Goal: Task Accomplishment & Management: Use online tool/utility

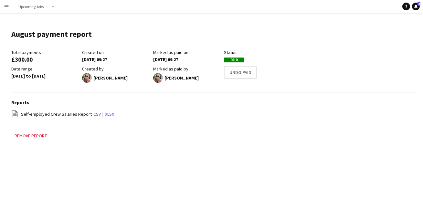
click at [4, 4] on app-icon "Menu" at bounding box center [6, 6] width 5 height 5
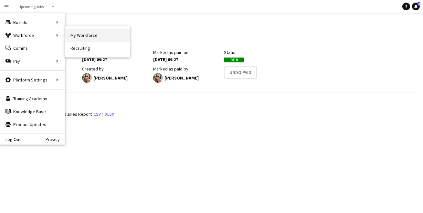
click at [79, 34] on link "My Workforce" at bounding box center [97, 35] width 65 height 13
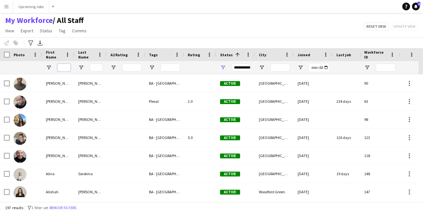
click at [66, 65] on input "First Name Filter Input" at bounding box center [64, 68] width 13 height 8
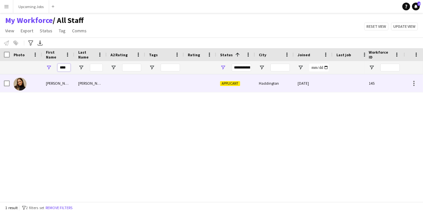
type input "****"
click at [30, 85] on div at bounding box center [26, 83] width 32 height 18
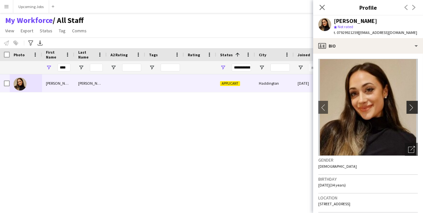
click at [408, 106] on app-icon "chevron-right" at bounding box center [413, 107] width 10 height 7
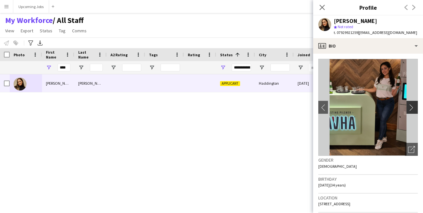
click at [408, 108] on app-icon "chevron-right" at bounding box center [413, 107] width 10 height 7
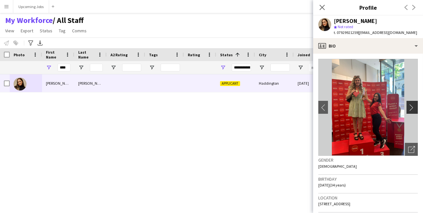
click at [408, 108] on app-icon "chevron-right" at bounding box center [413, 107] width 10 height 7
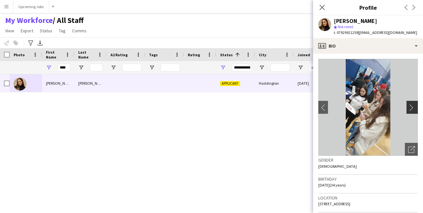
click at [408, 108] on app-icon "chevron-right" at bounding box center [413, 107] width 10 height 7
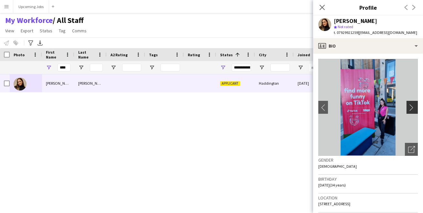
click at [408, 108] on app-icon "chevron-right" at bounding box center [413, 107] width 10 height 7
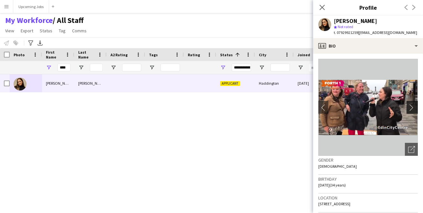
click at [408, 108] on app-icon "chevron-right" at bounding box center [413, 107] width 10 height 7
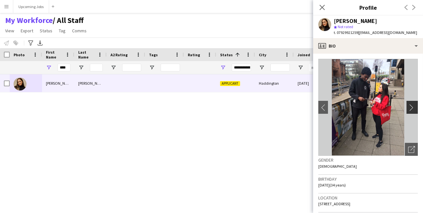
click at [408, 108] on app-icon "chevron-right" at bounding box center [413, 107] width 10 height 7
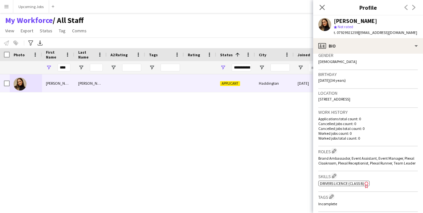
scroll to position [262, 0]
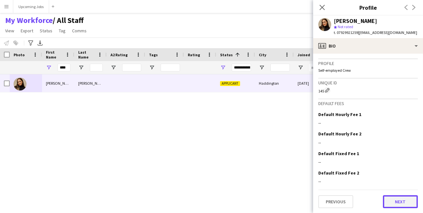
click at [394, 206] on button "Next" at bounding box center [400, 201] width 35 height 13
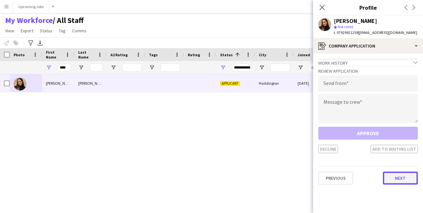
click at [401, 179] on button "Next" at bounding box center [400, 178] width 35 height 13
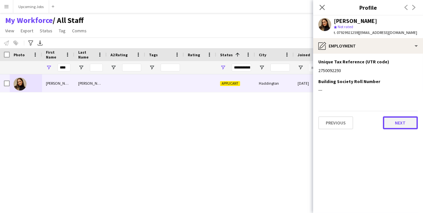
click at [402, 123] on button "Next" at bounding box center [400, 122] width 35 height 13
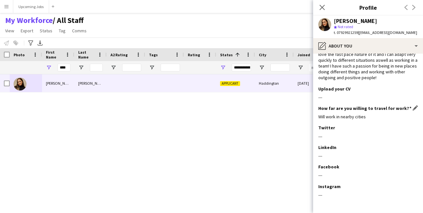
scroll to position [71, 0]
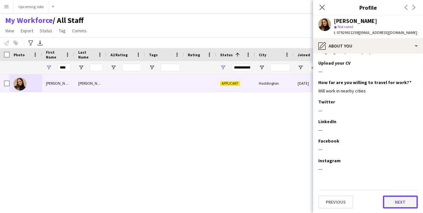
click at [394, 201] on button "Next" at bounding box center [400, 202] width 35 height 13
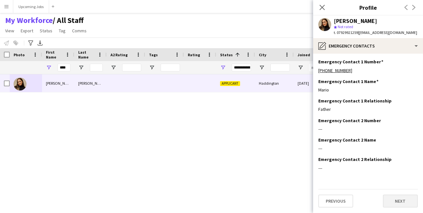
scroll to position [0, 0]
click at [397, 200] on button "Next" at bounding box center [400, 201] width 35 height 13
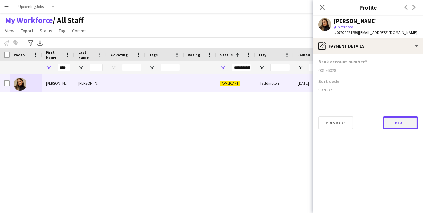
click at [403, 122] on button "Next" at bounding box center [400, 122] width 35 height 13
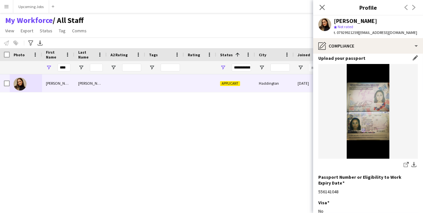
scroll to position [124, 0]
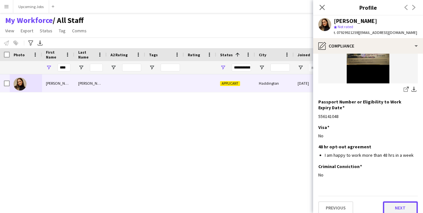
click at [396, 201] on button "Next" at bounding box center [400, 207] width 35 height 13
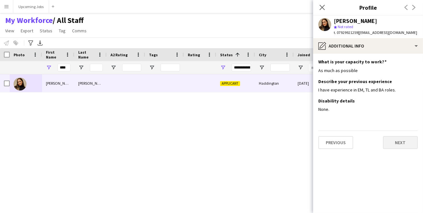
scroll to position [0, 0]
click at [397, 141] on button "Next" at bounding box center [400, 142] width 35 height 13
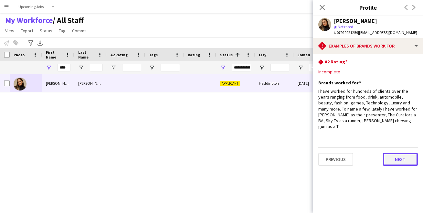
click at [398, 157] on button "Next" at bounding box center [400, 159] width 35 height 13
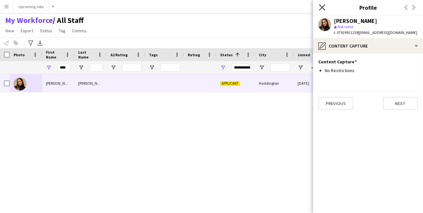
click at [320, 5] on icon "Close pop-in" at bounding box center [322, 7] width 6 height 6
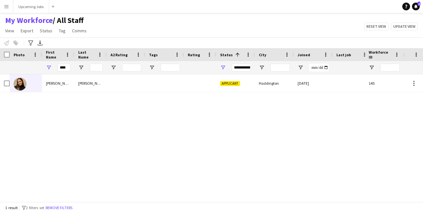
click at [231, 100] on div "[PERSON_NAME] Applicant Haddington [DATE] 0 [EMAIL_ADDRESS][DOMAIN_NAME]" at bounding box center [182, 135] width 365 height 123
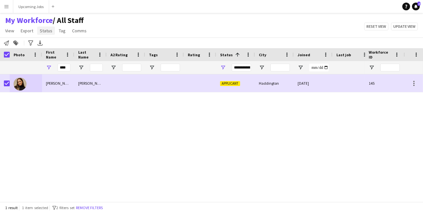
click at [44, 31] on span "Status" at bounding box center [46, 31] width 13 height 6
click at [51, 50] on link "Edit" at bounding box center [59, 45] width 45 height 14
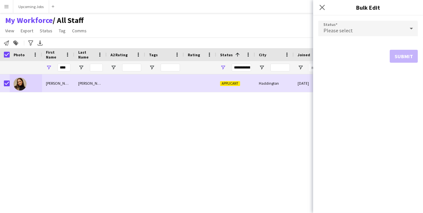
click at [372, 37] on form "Status Please select Submit" at bounding box center [368, 42] width 100 height 52
click at [375, 30] on div "Please select" at bounding box center [361, 29] width 87 height 16
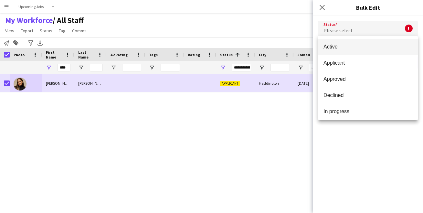
click at [366, 38] on div "Active Applicant Approved Declined In progress Invited Paused Suspended Waiting…" at bounding box center [368, 78] width 100 height 84
click at [365, 43] on mat-option "Active" at bounding box center [368, 47] width 100 height 16
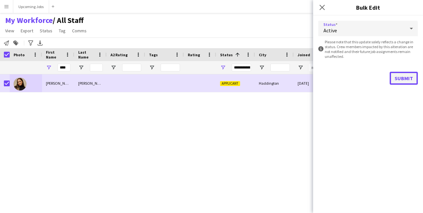
click at [397, 77] on button "Submit" at bounding box center [404, 78] width 28 height 13
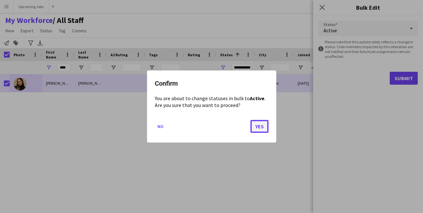
click at [260, 126] on button "Yes" at bounding box center [259, 126] width 18 height 13
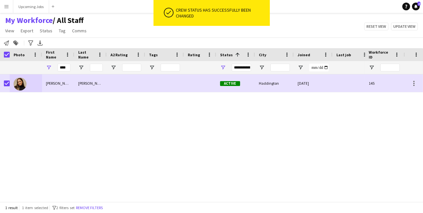
click at [248, 30] on div "My Workforce / All Staff View Views Default view All Staff [GEOGRAPHIC_DATA] EM…" at bounding box center [211, 27] width 423 height 22
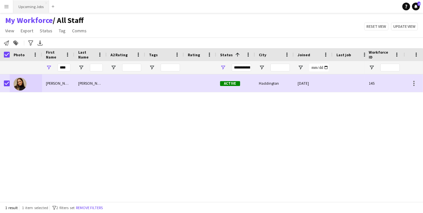
click at [32, 6] on button "Upcoming Jobs Close" at bounding box center [31, 6] width 36 height 13
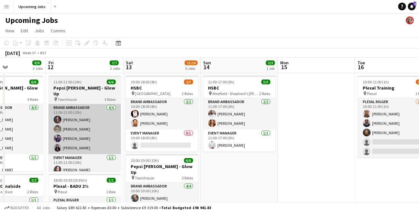
scroll to position [0, 185]
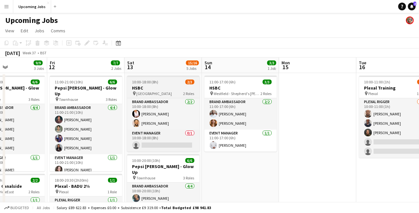
click at [173, 85] on h3 "HSBC" at bounding box center [163, 88] width 72 height 6
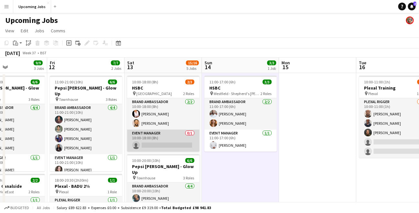
click at [161, 137] on app-card-role "Event Manager 0/1 10:00-18:00 (8h) single-neutral-actions" at bounding box center [163, 141] width 72 height 22
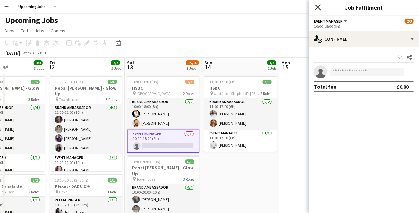
click at [318, 8] on icon at bounding box center [317, 7] width 6 height 6
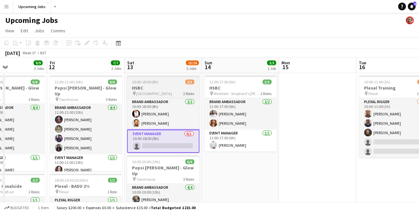
click at [159, 88] on h3 "HSBC" at bounding box center [163, 88] width 72 height 6
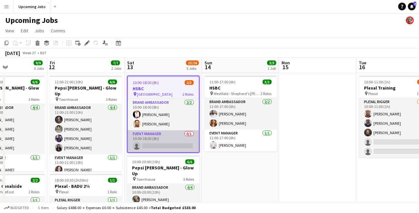
click at [165, 139] on app-card-role "Event Manager 0/1 10:00-18:00 (8h) single-neutral-actions" at bounding box center [163, 141] width 71 height 22
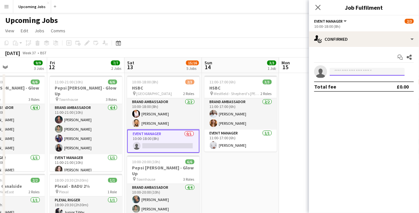
click at [345, 73] on input at bounding box center [366, 72] width 75 height 8
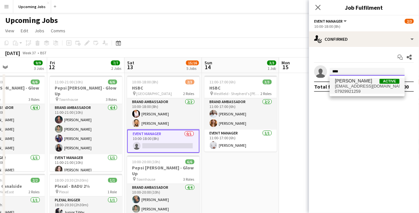
type input "****"
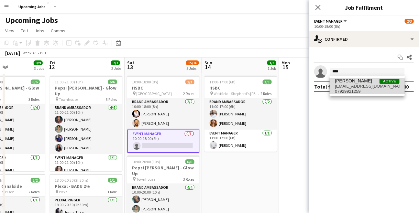
click at [352, 86] on span "[EMAIL_ADDRESS][DOMAIN_NAME]" at bounding box center [367, 86] width 65 height 5
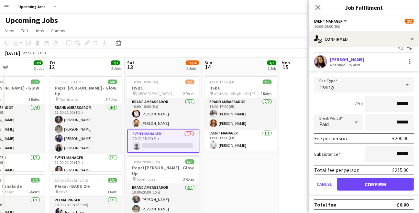
scroll to position [11, 0]
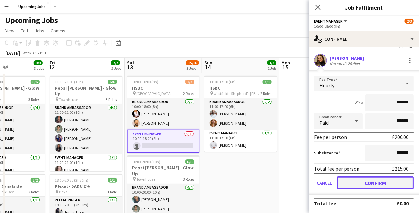
click at [377, 185] on button "Confirm" at bounding box center [375, 182] width 77 height 13
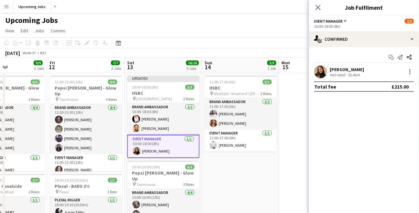
scroll to position [0, 0]
click at [318, 9] on icon "Close pop-in" at bounding box center [317, 7] width 6 height 6
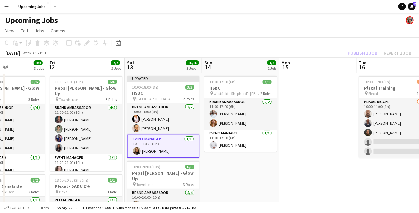
click at [331, 57] on div "[DATE] Week 37 • BST Publish 1 job Revert 1 job" at bounding box center [209, 52] width 419 height 9
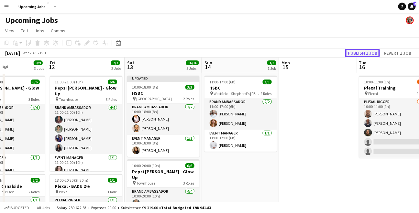
click at [358, 52] on button "Publish 1 job" at bounding box center [362, 53] width 35 height 8
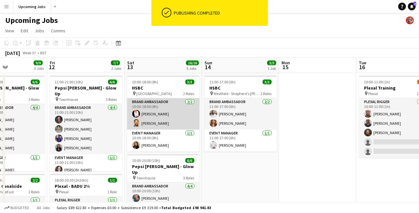
click at [148, 114] on app-card-role "Brand Ambassador [DATE] 10:00-18:00 (8h) [PERSON_NAME] [PERSON_NAME]" at bounding box center [163, 113] width 72 height 31
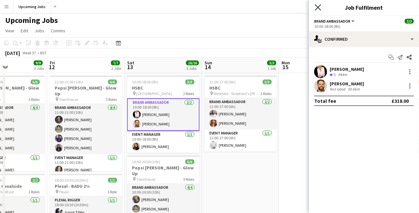
click at [319, 8] on icon at bounding box center [317, 7] width 6 height 6
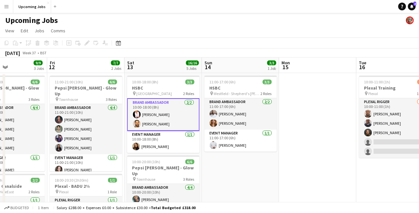
click at [306, 44] on app-toolbar "Copy Paste Paste Command V Paste with crew Command Shift V Paste linked Job [GE…" at bounding box center [209, 42] width 419 height 11
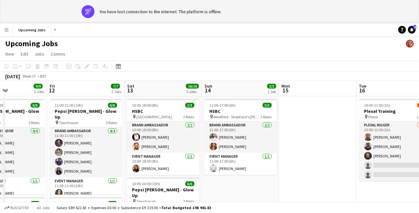
scroll to position [0, 185]
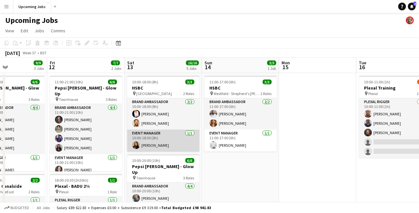
click at [159, 144] on app-card-role "Event Manager [DATE] 10:00-18:00 (8h) [PERSON_NAME]" at bounding box center [163, 141] width 72 height 22
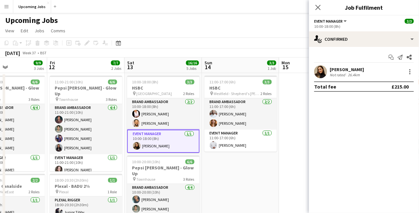
click at [339, 72] on div "Not rated" at bounding box center [337, 74] width 17 height 5
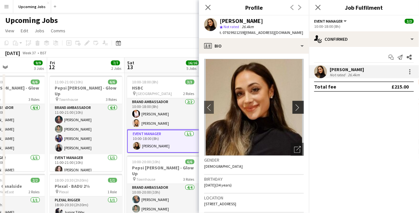
click at [294, 105] on app-icon "chevron-right" at bounding box center [299, 107] width 10 height 7
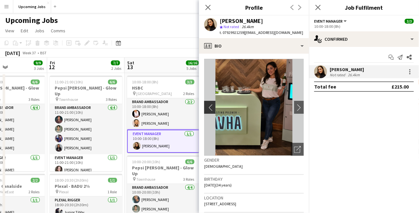
click at [208, 107] on app-icon "chevron-left" at bounding box center [209, 107] width 10 height 7
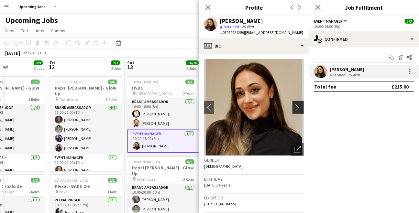
click at [294, 107] on app-icon "chevron-right" at bounding box center [299, 107] width 10 height 7
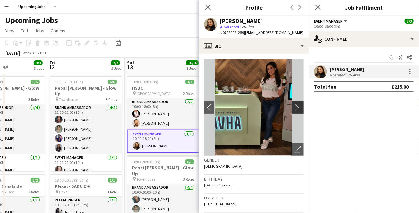
click at [294, 107] on app-icon "chevron-right" at bounding box center [299, 107] width 10 height 7
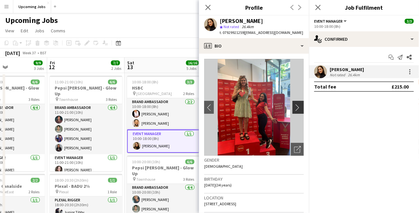
click at [294, 107] on app-icon "chevron-right" at bounding box center [299, 107] width 10 height 7
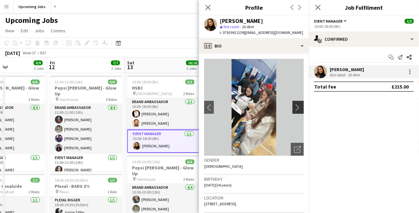
click at [294, 107] on app-icon "chevron-right" at bounding box center [299, 107] width 10 height 7
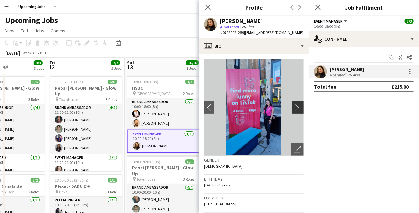
click at [294, 107] on app-icon "chevron-right" at bounding box center [299, 107] width 10 height 7
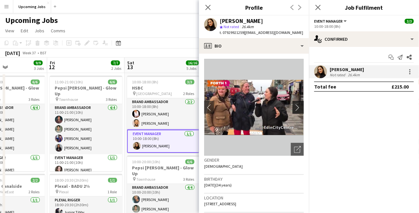
click at [294, 107] on app-icon "chevron-right" at bounding box center [299, 107] width 10 height 7
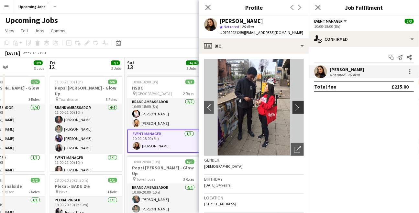
click at [294, 107] on app-icon "chevron-right" at bounding box center [299, 107] width 10 height 7
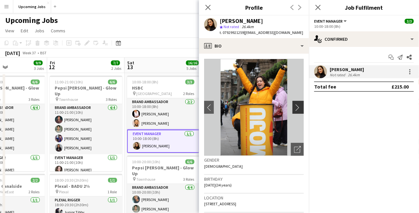
click at [294, 107] on app-icon "chevron-right" at bounding box center [299, 107] width 10 height 7
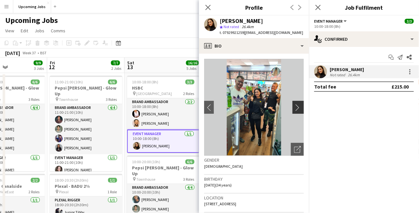
click at [294, 107] on app-icon "chevron-right" at bounding box center [299, 107] width 10 height 7
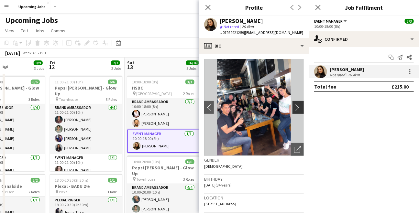
click at [294, 107] on app-icon "chevron-right" at bounding box center [299, 107] width 10 height 7
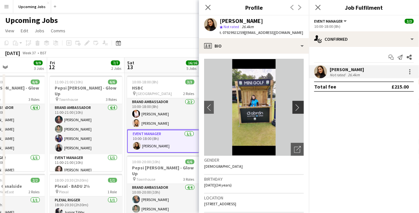
click at [294, 107] on app-icon "chevron-right" at bounding box center [299, 107] width 10 height 7
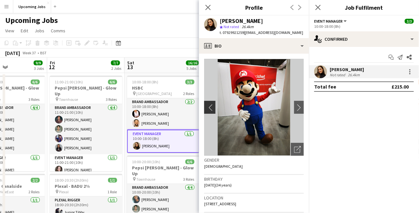
click at [211, 108] on app-icon "chevron-left" at bounding box center [209, 107] width 10 height 7
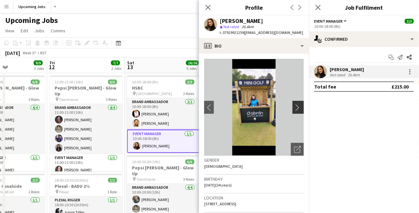
click at [294, 108] on app-icon "chevron-right" at bounding box center [299, 107] width 10 height 7
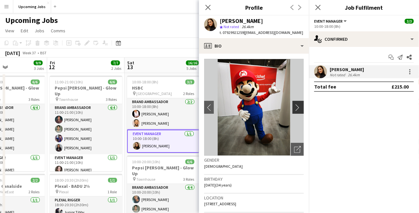
click at [294, 108] on app-icon "chevron-right" at bounding box center [299, 107] width 10 height 7
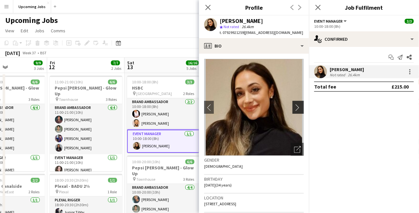
click at [294, 108] on app-icon "chevron-right" at bounding box center [299, 107] width 10 height 7
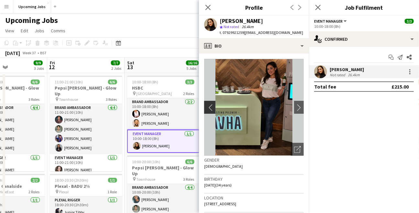
click at [210, 108] on app-icon "chevron-left" at bounding box center [209, 107] width 10 height 7
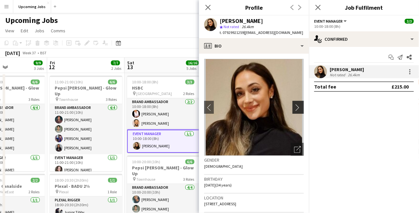
click at [294, 108] on app-icon "chevron-right" at bounding box center [299, 107] width 10 height 7
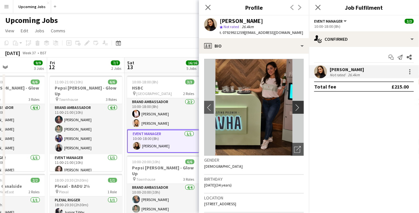
click at [294, 108] on app-icon "chevron-right" at bounding box center [299, 107] width 10 height 7
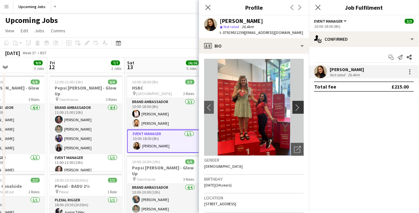
click at [294, 108] on app-icon "chevron-right" at bounding box center [299, 107] width 10 height 7
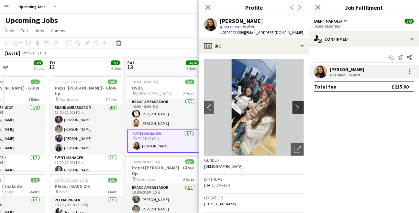
click at [294, 108] on app-icon "chevron-right" at bounding box center [299, 107] width 10 height 7
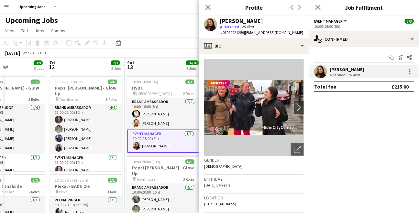
click at [210, 107] on app-icon "chevron-left" at bounding box center [209, 107] width 10 height 7
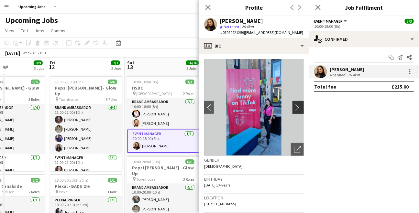
click at [294, 109] on app-icon "chevron-right" at bounding box center [299, 107] width 10 height 7
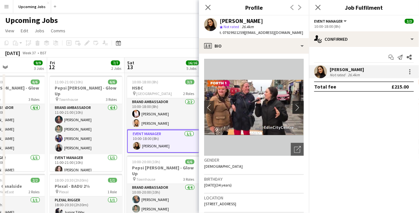
click at [294, 109] on app-icon "chevron-right" at bounding box center [299, 107] width 10 height 7
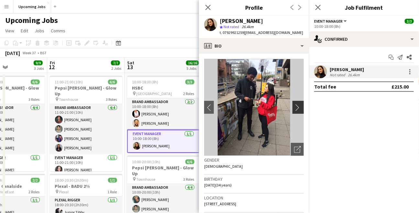
click at [294, 109] on app-icon "chevron-right" at bounding box center [299, 107] width 10 height 7
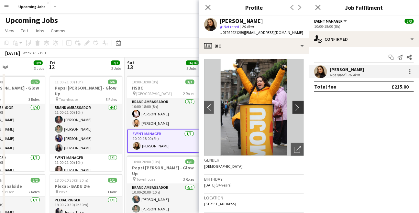
click at [294, 109] on app-icon "chevron-right" at bounding box center [299, 107] width 10 height 7
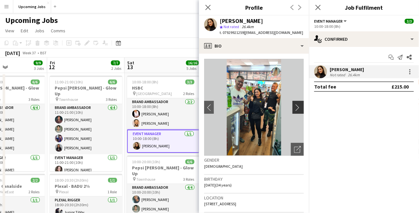
click at [294, 109] on app-icon "chevron-right" at bounding box center [299, 107] width 10 height 7
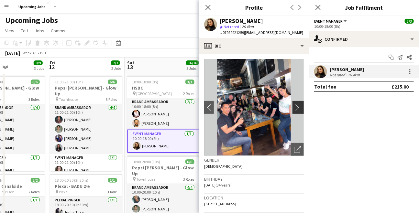
click at [294, 109] on app-icon "chevron-right" at bounding box center [299, 107] width 10 height 7
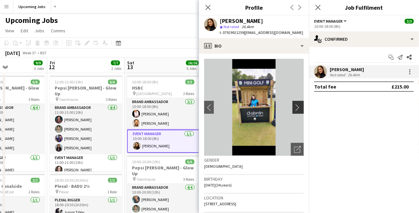
click at [294, 109] on app-icon "chevron-right" at bounding box center [299, 107] width 10 height 7
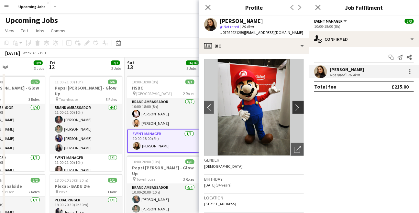
click at [294, 109] on app-icon "chevron-right" at bounding box center [299, 107] width 10 height 7
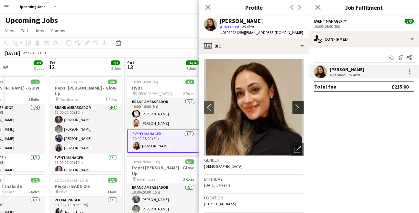
click at [294, 109] on app-icon "chevron-right" at bounding box center [299, 107] width 10 height 7
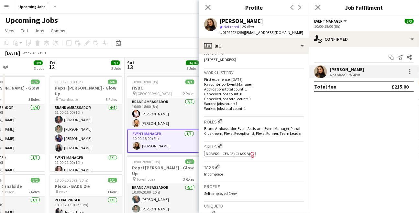
scroll to position [272, 0]
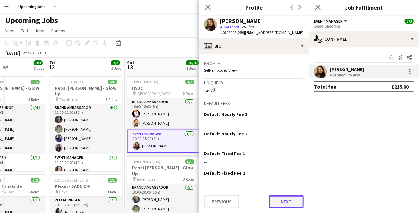
click at [282, 201] on button "Next" at bounding box center [286, 201] width 35 height 13
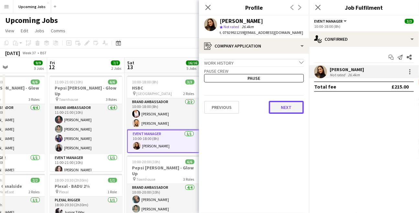
click at [291, 111] on button "Next" at bounding box center [286, 107] width 35 height 13
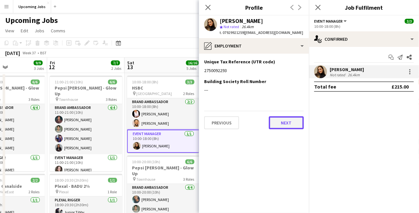
click at [288, 119] on button "Next" at bounding box center [286, 122] width 35 height 13
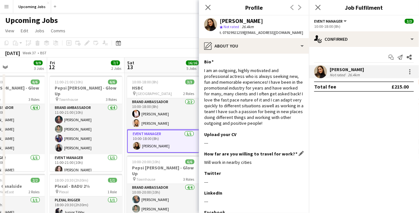
scroll to position [71, 0]
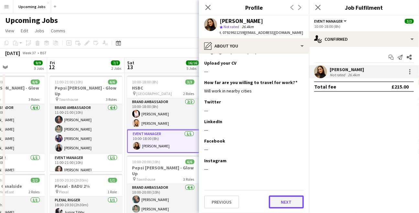
click at [282, 204] on button "Next" at bounding box center [286, 202] width 35 height 13
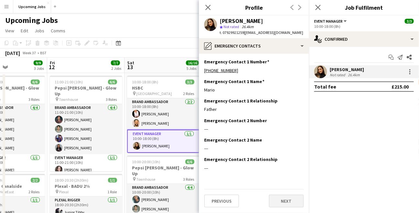
scroll to position [0, 0]
click at [281, 202] on button "Next" at bounding box center [286, 201] width 35 height 13
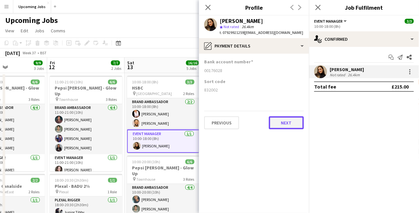
click at [282, 120] on button "Next" at bounding box center [286, 122] width 35 height 13
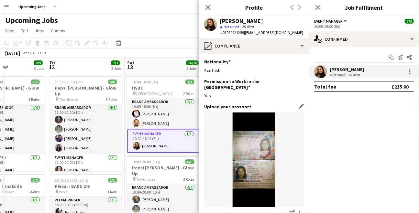
scroll to position [124, 0]
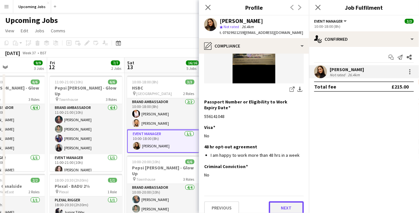
click at [283, 201] on button "Next" at bounding box center [286, 207] width 35 height 13
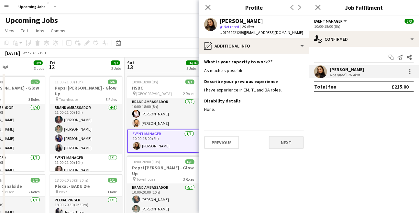
scroll to position [0, 0]
click at [286, 145] on button "Next" at bounding box center [286, 142] width 35 height 13
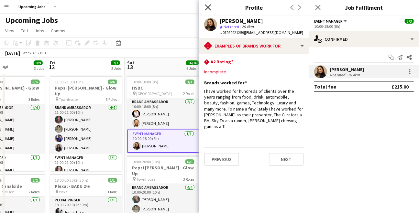
click at [206, 7] on icon "Close pop-in" at bounding box center [208, 7] width 6 height 6
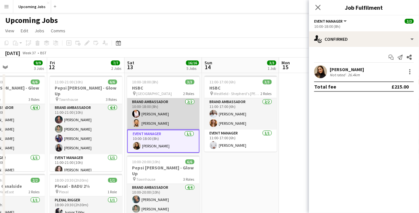
click at [164, 124] on app-card-role "Brand Ambassador [DATE] 10:00-18:00 (8h) [PERSON_NAME] [PERSON_NAME]" at bounding box center [163, 113] width 72 height 31
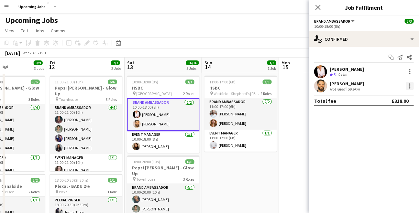
click at [408, 85] on div at bounding box center [410, 86] width 8 height 8
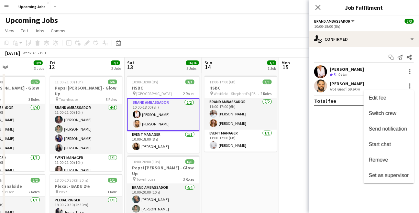
click at [321, 85] on div at bounding box center [209, 106] width 419 height 213
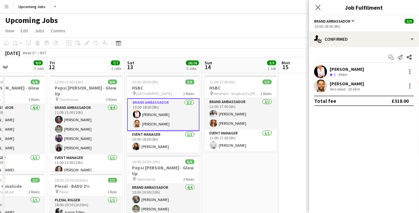
click at [321, 88] on app-user-avatar at bounding box center [320, 86] width 13 height 13
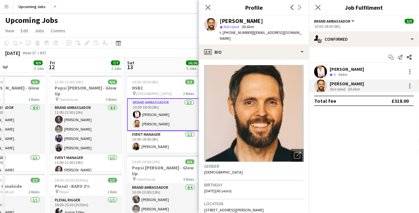
click at [151, 116] on app-card-role "Brand Ambassador [DATE] 10:00-18:00 (8h) [PERSON_NAME] [PERSON_NAME]" at bounding box center [163, 114] width 72 height 33
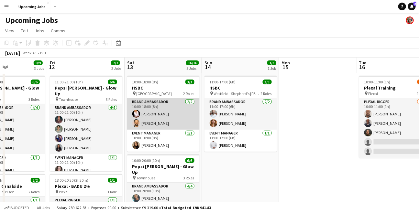
click at [152, 115] on app-card-role "Brand Ambassador [DATE] 10:00-18:00 (8h) [PERSON_NAME] [PERSON_NAME]" at bounding box center [163, 113] width 72 height 31
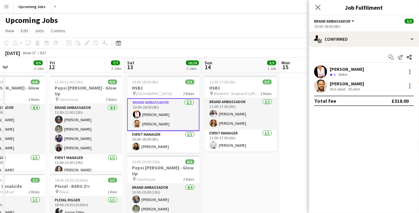
click at [321, 67] on app-user-avatar at bounding box center [320, 71] width 13 height 13
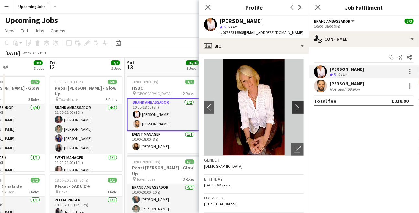
click at [295, 108] on app-icon "chevron-right" at bounding box center [299, 107] width 10 height 7
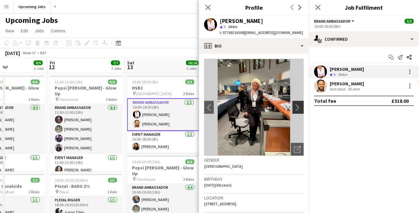
click at [294, 106] on app-icon "chevron-right" at bounding box center [299, 107] width 10 height 7
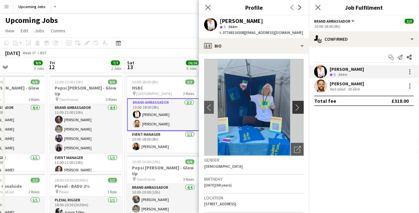
click at [294, 106] on app-icon "chevron-right" at bounding box center [299, 107] width 10 height 7
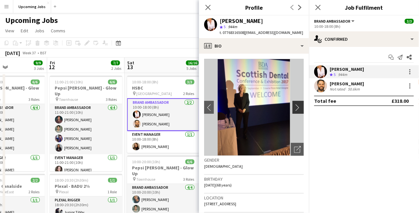
click at [294, 106] on app-icon "chevron-right" at bounding box center [299, 107] width 10 height 7
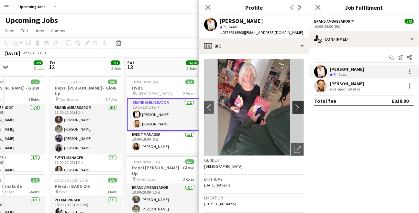
click at [294, 106] on app-icon "chevron-right" at bounding box center [299, 107] width 10 height 7
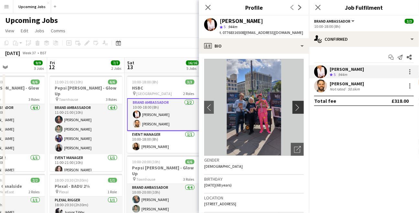
click at [294, 106] on app-icon "chevron-right" at bounding box center [299, 107] width 10 height 7
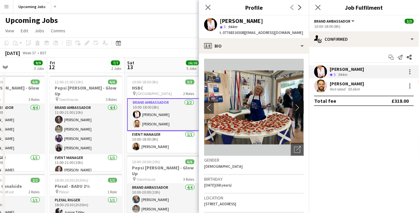
click at [294, 106] on app-icon "chevron-right" at bounding box center [299, 107] width 10 height 7
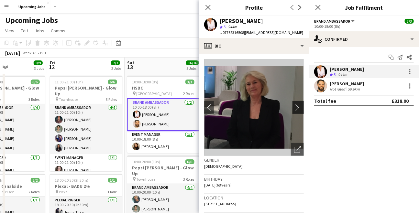
click at [294, 106] on app-icon "chevron-right" at bounding box center [299, 107] width 10 height 7
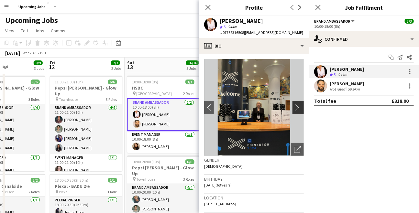
click at [294, 106] on app-icon "chevron-right" at bounding box center [299, 107] width 10 height 7
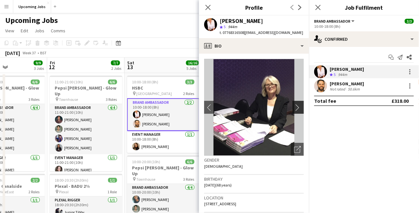
click at [294, 106] on app-icon "chevron-right" at bounding box center [299, 107] width 10 height 7
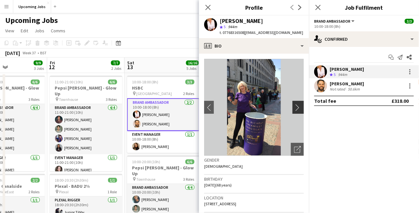
click at [294, 106] on app-icon "chevron-right" at bounding box center [299, 107] width 10 height 7
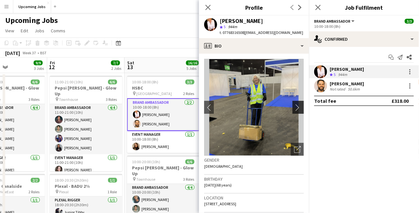
click at [294, 106] on app-icon "chevron-right" at bounding box center [299, 107] width 10 height 7
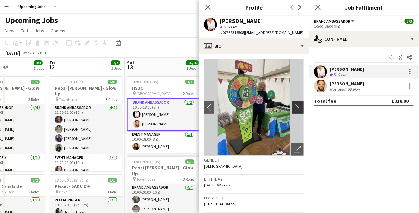
click at [294, 106] on app-icon "chevron-right" at bounding box center [299, 107] width 10 height 7
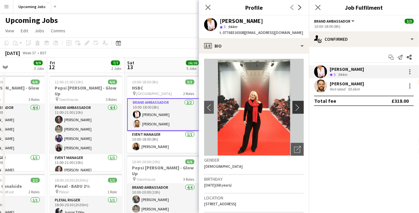
click at [294, 106] on app-icon "chevron-right" at bounding box center [299, 107] width 10 height 7
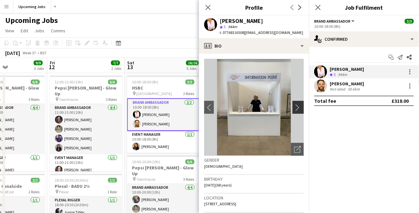
click at [294, 106] on app-icon "chevron-right" at bounding box center [299, 107] width 10 height 7
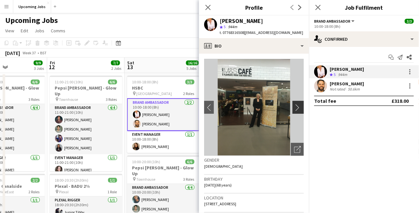
click at [294, 106] on app-icon "chevron-right" at bounding box center [299, 107] width 10 height 7
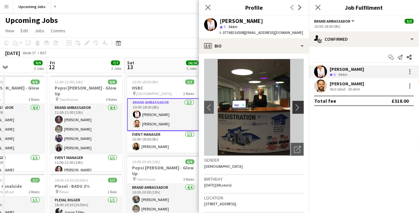
click at [294, 106] on app-icon "chevron-right" at bounding box center [299, 107] width 10 height 7
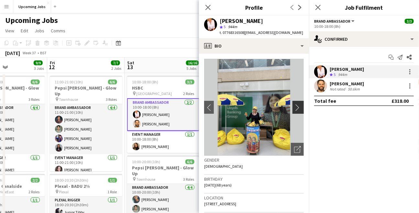
click at [294, 107] on app-icon "chevron-right" at bounding box center [299, 107] width 10 height 7
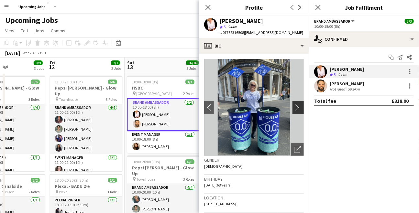
click at [294, 107] on app-icon "chevron-right" at bounding box center [299, 107] width 10 height 7
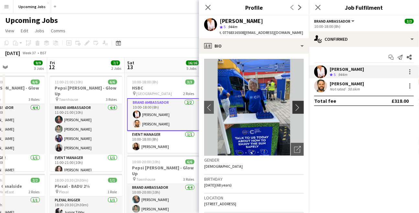
click at [294, 107] on app-icon "chevron-right" at bounding box center [299, 107] width 10 height 7
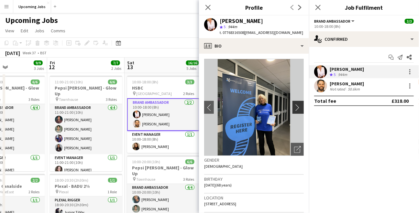
click at [294, 107] on app-icon "chevron-right" at bounding box center [299, 107] width 10 height 7
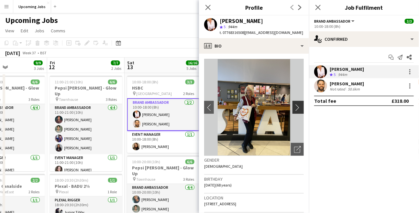
click at [294, 107] on app-icon "chevron-right" at bounding box center [299, 107] width 10 height 7
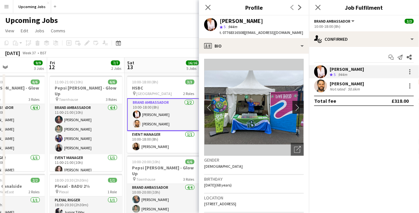
click at [294, 107] on app-icon "chevron-right" at bounding box center [299, 107] width 10 height 7
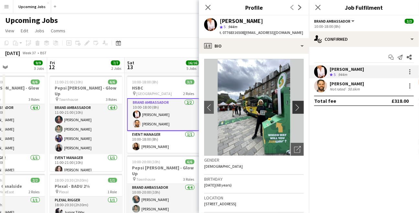
click at [294, 108] on app-icon "chevron-right" at bounding box center [299, 107] width 10 height 7
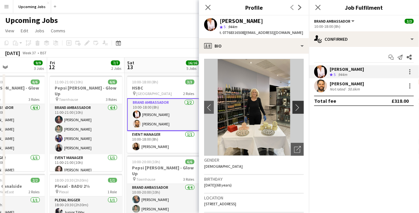
click at [294, 108] on app-icon "chevron-right" at bounding box center [299, 107] width 10 height 7
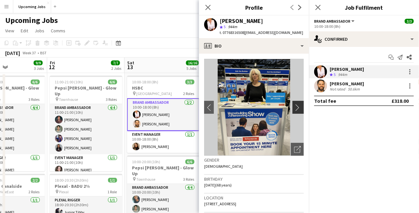
click at [295, 108] on app-icon "chevron-right" at bounding box center [299, 107] width 10 height 7
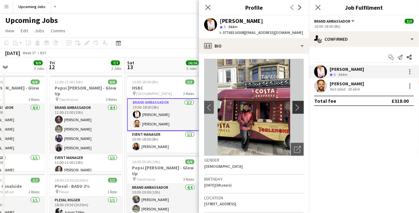
click at [295, 108] on app-icon "chevron-right" at bounding box center [299, 107] width 10 height 7
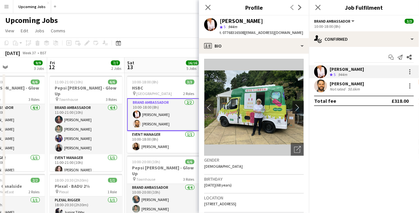
click at [295, 108] on app-icon "chevron-right" at bounding box center [299, 107] width 10 height 7
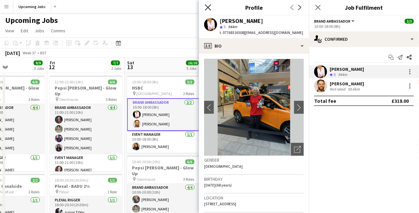
click at [207, 6] on icon "Close pop-in" at bounding box center [208, 7] width 6 height 6
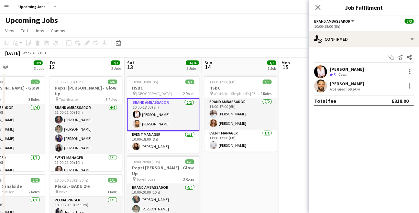
click at [144, 120] on app-card-role "Brand Ambassador [DATE] 10:00-18:00 (8h) [PERSON_NAME] [PERSON_NAME]" at bounding box center [163, 114] width 72 height 33
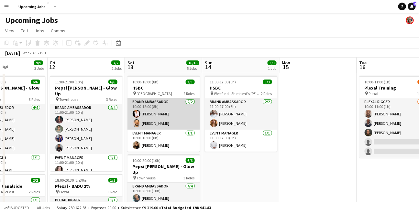
click at [140, 122] on app-card-role "Brand Ambassador [DATE] 10:00-18:00 (8h) [PERSON_NAME] [PERSON_NAME]" at bounding box center [163, 113] width 72 height 31
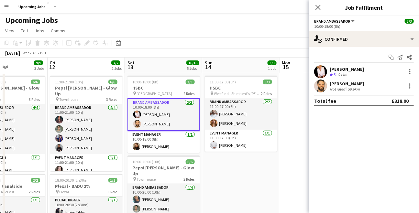
click at [339, 88] on div "Not rated" at bounding box center [337, 89] width 17 height 5
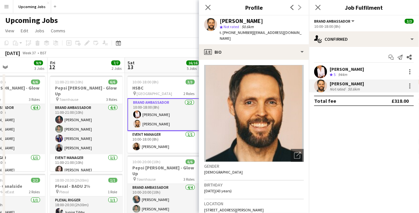
scroll to position [271, 0]
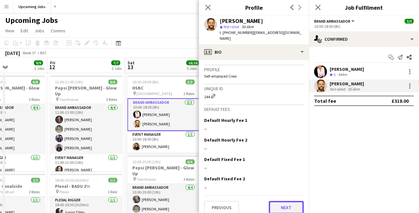
click at [278, 202] on button "Next" at bounding box center [286, 207] width 35 height 13
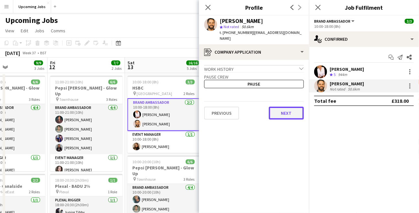
click at [285, 107] on button "Next" at bounding box center [286, 113] width 35 height 13
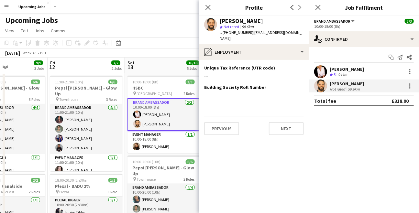
click at [286, 117] on div "Previous Next" at bounding box center [254, 126] width 100 height 18
click at [286, 123] on button "Next" at bounding box center [286, 128] width 35 height 13
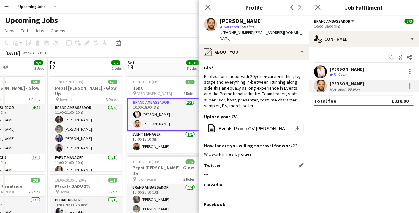
scroll to position [58, 0]
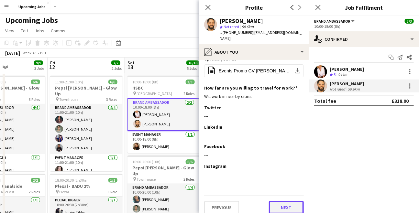
click at [286, 204] on button "Next" at bounding box center [286, 207] width 35 height 13
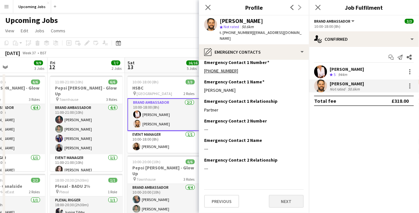
scroll to position [0, 0]
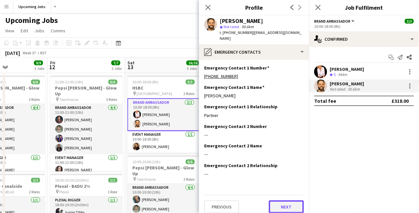
click at [285, 200] on button "Next" at bounding box center [286, 206] width 35 height 13
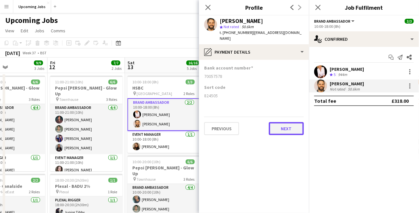
click at [284, 122] on button "Next" at bounding box center [286, 128] width 35 height 13
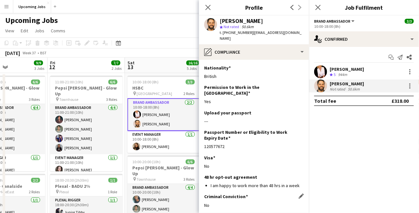
scroll to position [25, 0]
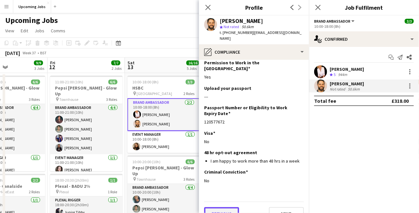
click at [219, 207] on button "Previous" at bounding box center [221, 213] width 35 height 13
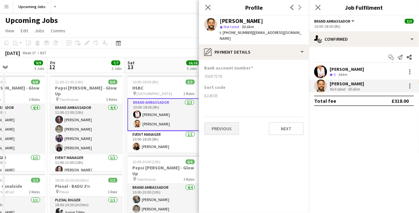
scroll to position [0, 0]
click at [225, 122] on button "Previous" at bounding box center [221, 128] width 35 height 13
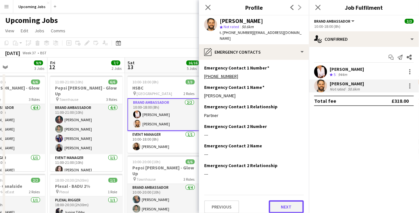
click at [283, 202] on button "Next" at bounding box center [286, 206] width 35 height 13
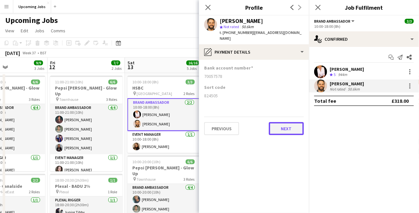
click at [288, 122] on button "Next" at bounding box center [286, 128] width 35 height 13
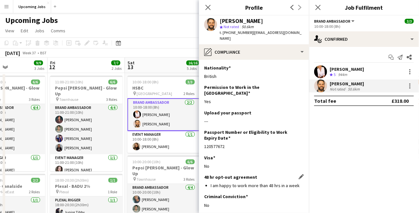
scroll to position [25, 0]
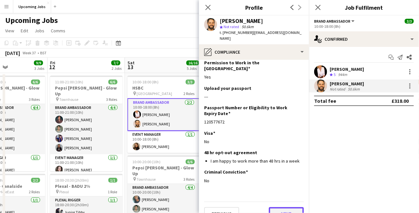
click at [286, 207] on button "Next" at bounding box center [286, 213] width 35 height 13
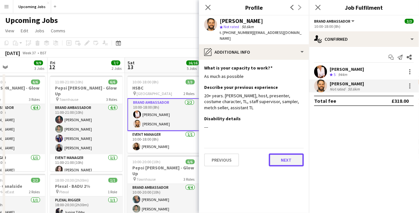
click at [286, 154] on button "Next" at bounding box center [286, 160] width 35 height 13
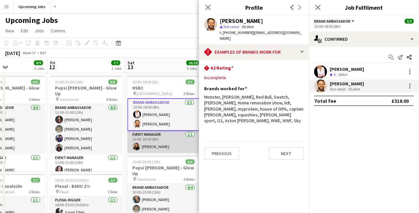
click at [156, 146] on app-card-role "Event Manager [DATE] 10:00-18:00 (8h) [PERSON_NAME]" at bounding box center [163, 142] width 72 height 22
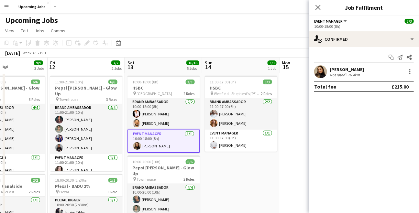
click at [352, 70] on div "[PERSON_NAME]" at bounding box center [346, 70] width 34 height 6
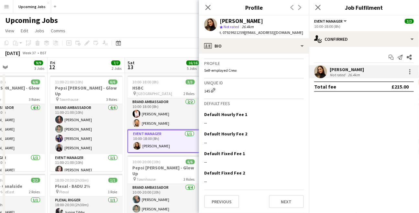
scroll to position [272, 0]
click at [287, 202] on button "Next" at bounding box center [286, 201] width 35 height 13
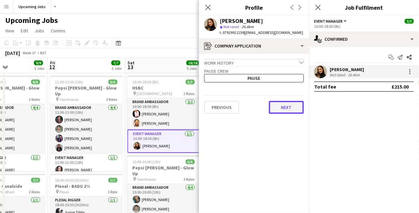
click at [285, 110] on button "Next" at bounding box center [286, 107] width 35 height 13
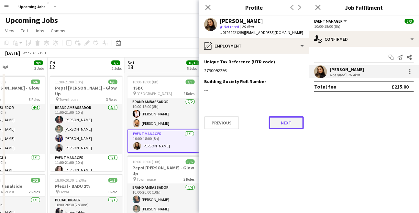
click at [283, 120] on button "Next" at bounding box center [286, 122] width 35 height 13
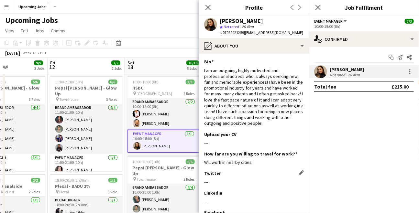
scroll to position [71, 0]
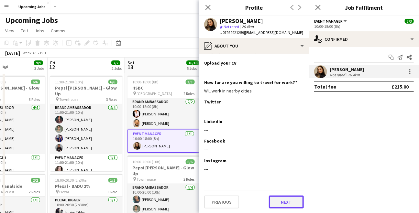
click at [282, 204] on button "Next" at bounding box center [286, 202] width 35 height 13
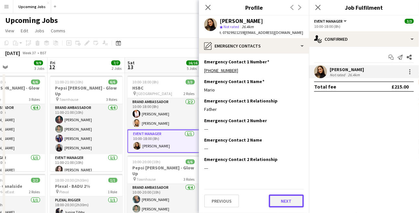
click at [284, 207] on button "Next" at bounding box center [286, 201] width 35 height 13
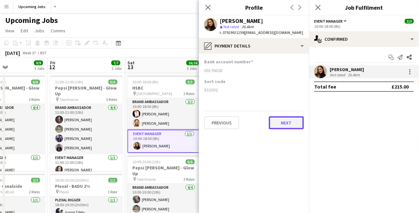
click at [281, 119] on button "Next" at bounding box center [286, 122] width 35 height 13
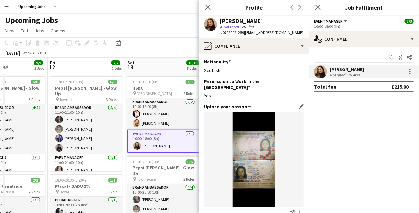
scroll to position [124, 0]
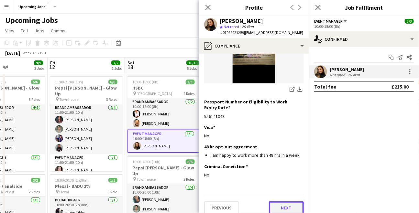
click at [282, 201] on button "Next" at bounding box center [286, 207] width 35 height 13
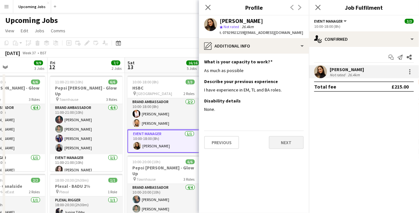
scroll to position [0, 0]
click at [292, 142] on button "Next" at bounding box center [286, 142] width 35 height 13
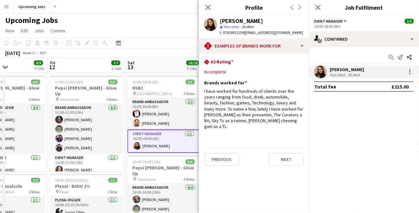
click at [251, 133] on app-section-data-types "rhombus-alert A2 Rating Edit this field Incomplete Brands worked for Edit this …" at bounding box center [254, 133] width 110 height 159
click at [205, 6] on icon "Close pop-in" at bounding box center [208, 7] width 6 height 6
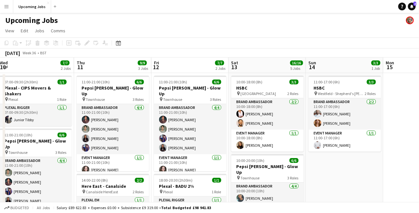
scroll to position [0, 244]
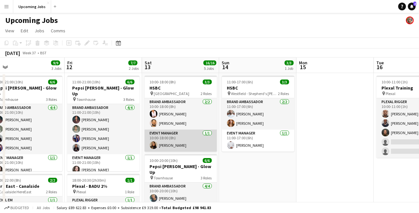
click at [165, 143] on app-card-role "Event Manager [DATE] 10:00-18:00 (8h) [PERSON_NAME]" at bounding box center [180, 141] width 72 height 22
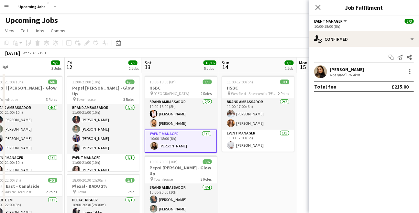
click at [334, 72] on div "Not rated" at bounding box center [337, 74] width 17 height 5
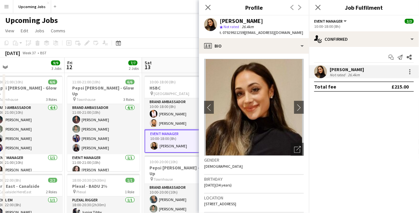
scroll to position [272, 0]
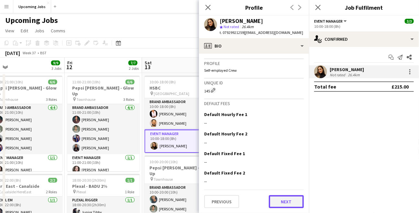
click at [278, 201] on button "Next" at bounding box center [286, 201] width 35 height 13
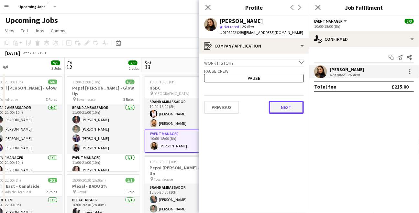
click at [284, 108] on button "Next" at bounding box center [286, 107] width 35 height 13
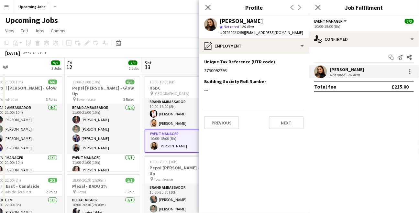
click at [283, 114] on div "Previous Next" at bounding box center [254, 120] width 100 height 18
click at [283, 123] on button "Next" at bounding box center [286, 122] width 35 height 13
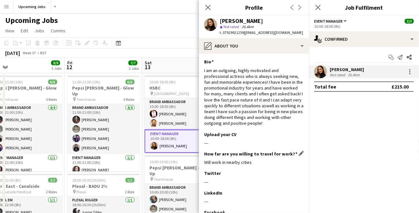
scroll to position [71, 0]
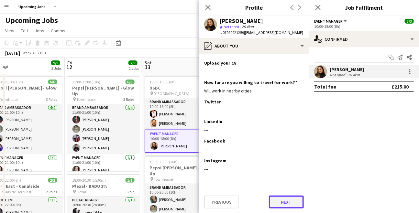
click at [283, 200] on button "Next" at bounding box center [286, 202] width 35 height 13
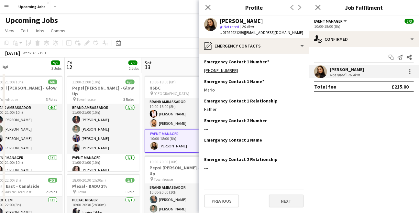
scroll to position [0, 0]
click at [284, 204] on button "Next" at bounding box center [286, 201] width 35 height 13
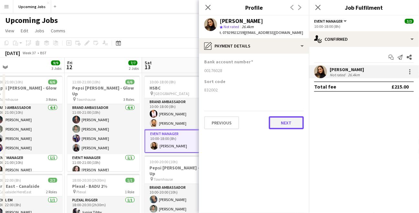
click at [291, 127] on button "Next" at bounding box center [286, 122] width 35 height 13
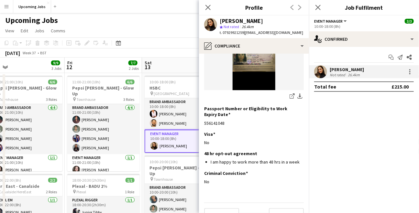
scroll to position [124, 0]
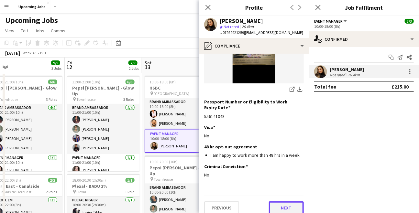
click at [285, 201] on button "Next" at bounding box center [286, 207] width 35 height 13
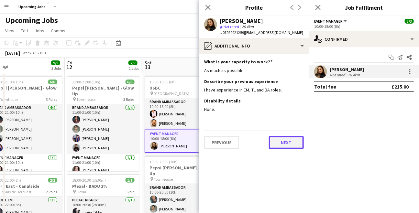
click at [288, 144] on button "Next" at bounding box center [286, 142] width 35 height 13
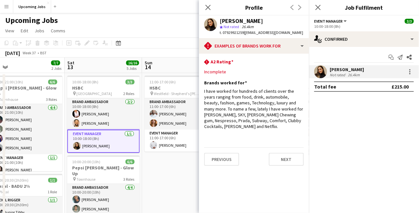
scroll to position [0, 244]
click at [209, 8] on icon "Close pop-in" at bounding box center [208, 7] width 6 height 6
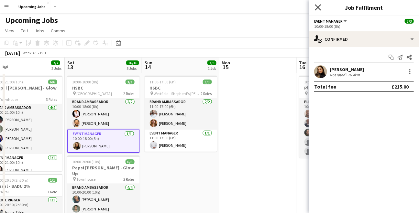
click at [321, 7] on icon "Close pop-in" at bounding box center [317, 7] width 6 height 6
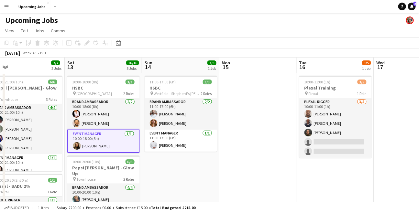
click at [263, 67] on app-board-header-date "Mon 15" at bounding box center [257, 66] width 77 height 16
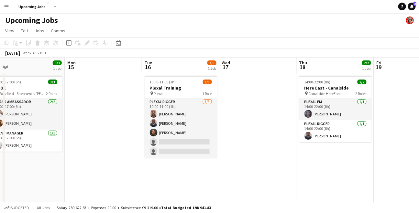
click at [8, 7] on app-icon "Menu" at bounding box center [6, 6] width 5 height 5
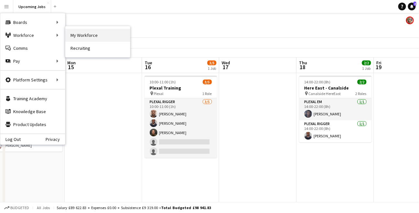
click at [79, 31] on link "My Workforce" at bounding box center [97, 35] width 65 height 13
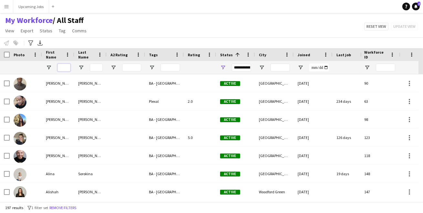
click at [64, 68] on input "First Name Filter Input" at bounding box center [64, 68] width 13 height 8
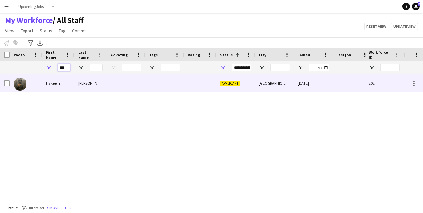
type input "***"
click at [35, 85] on div at bounding box center [26, 83] width 32 height 18
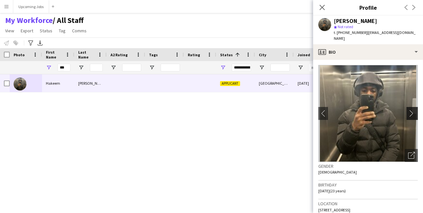
click at [409, 110] on app-icon "chevron-right" at bounding box center [413, 113] width 10 height 7
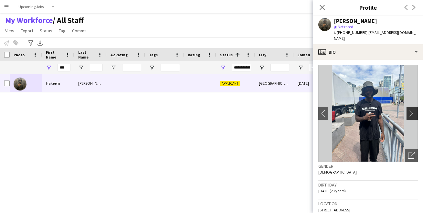
click at [409, 110] on app-icon "chevron-right" at bounding box center [413, 113] width 10 height 7
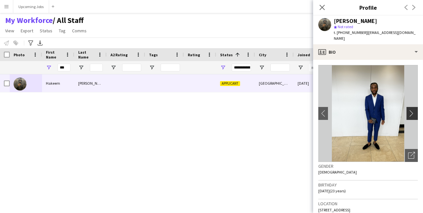
click at [409, 110] on app-icon "chevron-right" at bounding box center [413, 113] width 10 height 7
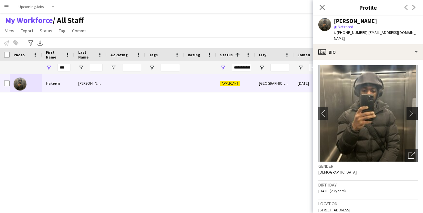
click at [409, 110] on app-icon "chevron-right" at bounding box center [413, 113] width 10 height 7
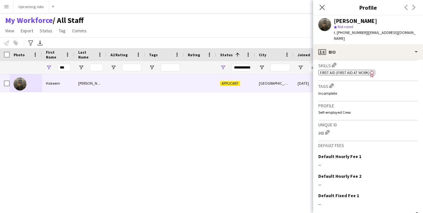
scroll to position [247, 0]
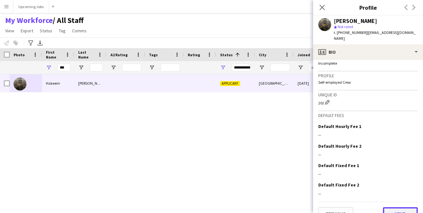
click at [390, 211] on button "Next" at bounding box center [400, 213] width 35 height 13
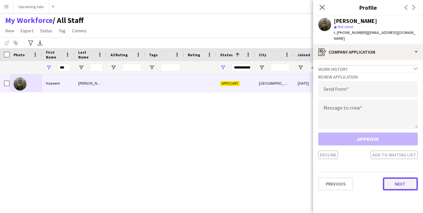
click at [399, 177] on button "Next" at bounding box center [400, 183] width 35 height 13
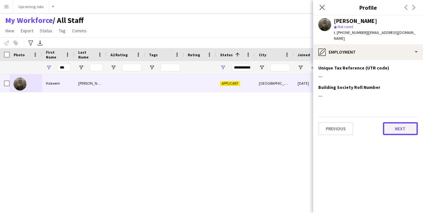
click at [396, 125] on button "Next" at bounding box center [400, 128] width 35 height 13
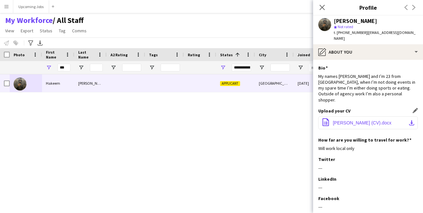
click at [366, 120] on span "Hakeem White (CV).docx" at bounding box center [362, 122] width 58 height 5
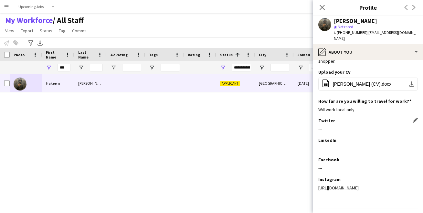
scroll to position [52, 0]
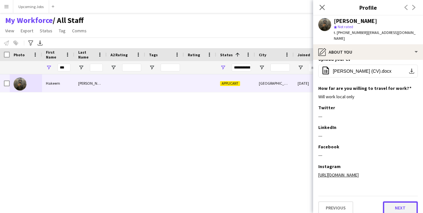
click at [398, 203] on button "Next" at bounding box center [400, 207] width 35 height 13
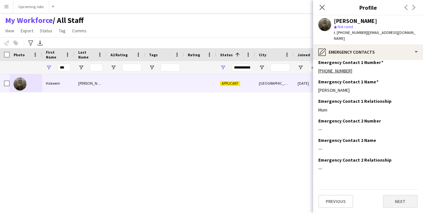
scroll to position [0, 0]
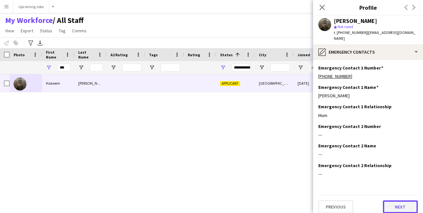
click at [398, 203] on button "Next" at bounding box center [400, 206] width 35 height 13
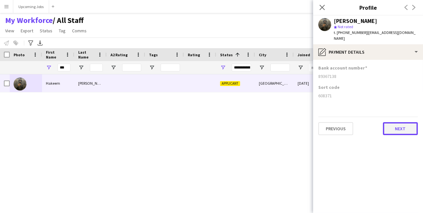
click at [390, 128] on button "Next" at bounding box center [400, 128] width 35 height 13
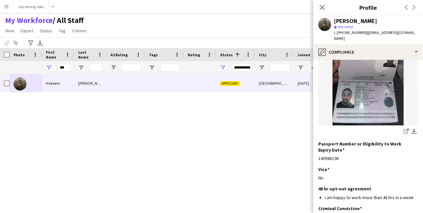
scroll to position [124, 0]
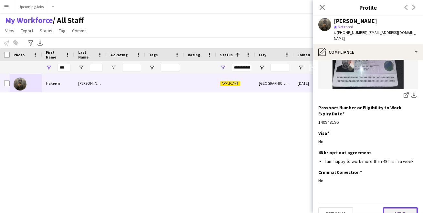
click at [397, 207] on button "Next" at bounding box center [400, 213] width 35 height 13
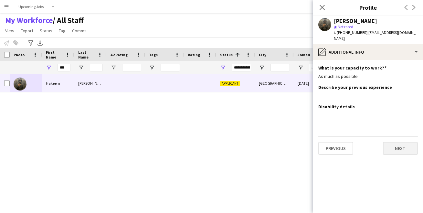
scroll to position [0, 0]
click at [400, 144] on button "Next" at bounding box center [400, 148] width 35 height 13
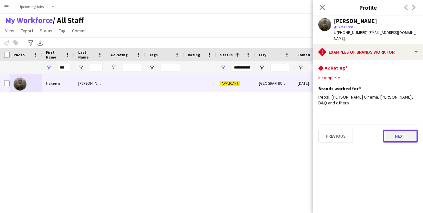
click at [398, 131] on button "Next" at bounding box center [400, 136] width 35 height 13
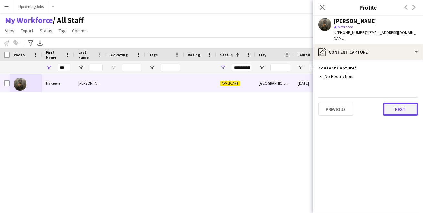
click at [391, 103] on button "Next" at bounding box center [400, 109] width 35 height 13
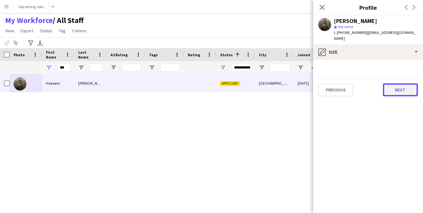
click at [396, 83] on button "Next" at bounding box center [400, 89] width 35 height 13
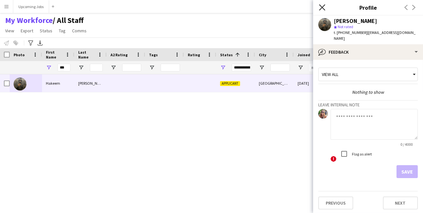
click at [321, 7] on icon "Close pop-in" at bounding box center [322, 7] width 6 height 6
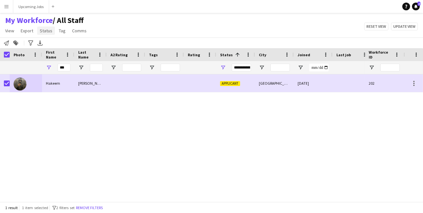
click at [44, 31] on span "Status" at bounding box center [46, 31] width 13 height 6
click at [51, 44] on link "Edit" at bounding box center [59, 45] width 45 height 14
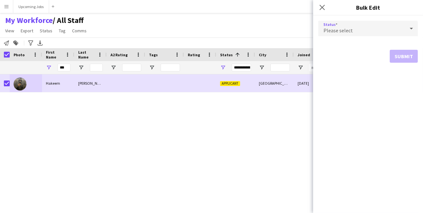
click at [354, 30] on div "Please select" at bounding box center [361, 29] width 87 height 16
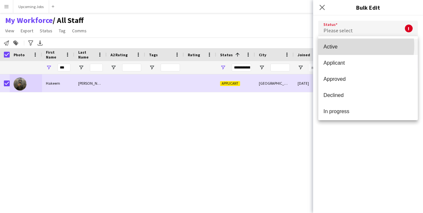
click at [353, 46] on span "Active" at bounding box center [368, 47] width 89 height 6
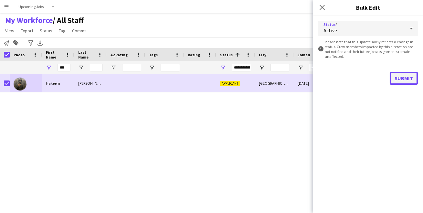
click at [402, 77] on button "Submit" at bounding box center [404, 78] width 28 height 13
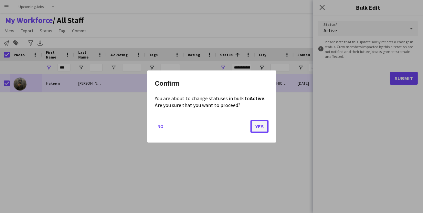
click at [260, 127] on button "Yes" at bounding box center [259, 126] width 18 height 13
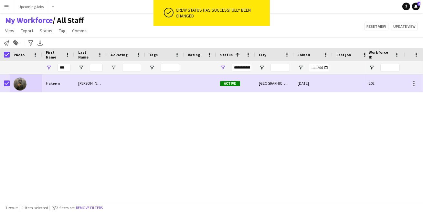
click at [251, 126] on div "Hakeem Mabrouk-White Active Kingston upon Thames 02-09-2025 0 hakeemwinfo@gmail…" at bounding box center [182, 135] width 365 height 123
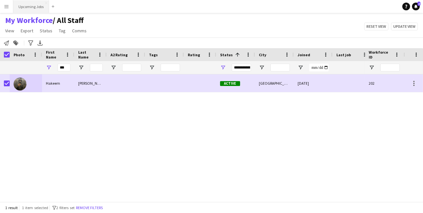
click at [28, 5] on button "Upcoming Jobs Close" at bounding box center [31, 6] width 36 height 13
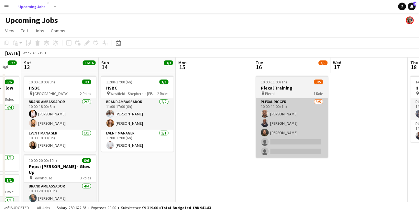
scroll to position [0, 292]
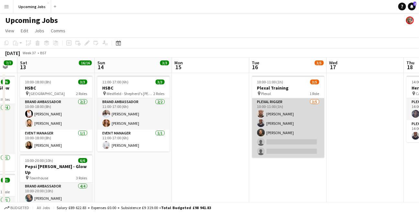
click at [287, 129] on app-card-role "Plexal Rigger 3/5 10:00-11:00 (1h) Usman Ghazanfar Isaac Olorunfemi Zoltan Kolo…" at bounding box center [288, 127] width 72 height 59
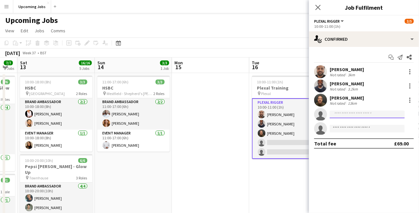
click at [342, 113] on input at bounding box center [366, 115] width 75 height 8
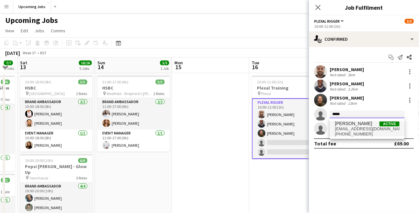
type input "*****"
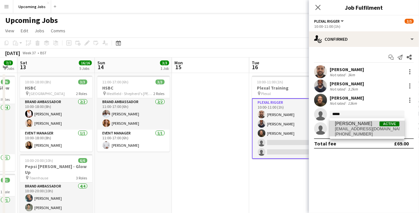
click at [353, 126] on span "hakeemwinfo@gmail.com" at bounding box center [367, 128] width 65 height 5
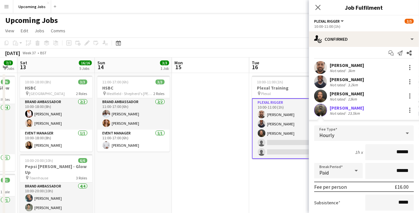
scroll to position [68, 0]
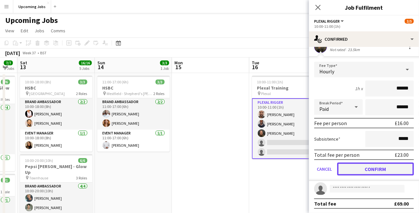
click at [387, 168] on button "Confirm" at bounding box center [375, 169] width 77 height 13
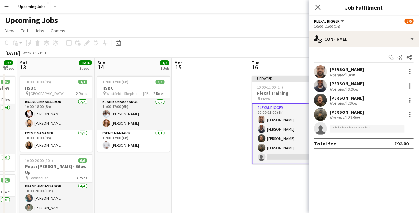
scroll to position [0, 0]
click at [346, 130] on input at bounding box center [366, 129] width 75 height 8
click at [353, 179] on mat-expansion-panel "check Confirmed Start chat Send notification Share Usman Ghazanfar Not rated 3k…" at bounding box center [364, 130] width 110 height 166
click at [336, 128] on input at bounding box center [366, 129] width 75 height 8
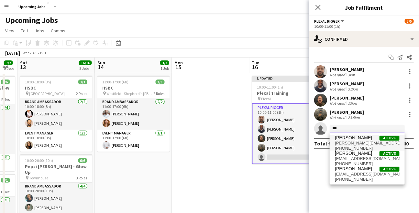
type input "***"
click at [346, 139] on span "Samuel gibson" at bounding box center [353, 137] width 37 height 5
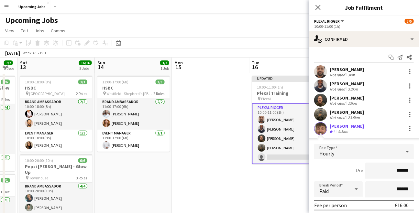
scroll to position [68, 0]
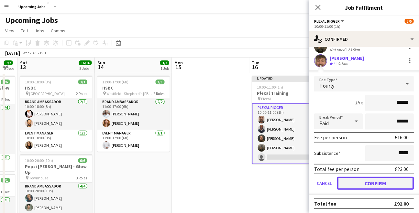
click at [373, 183] on button "Confirm" at bounding box center [375, 183] width 77 height 13
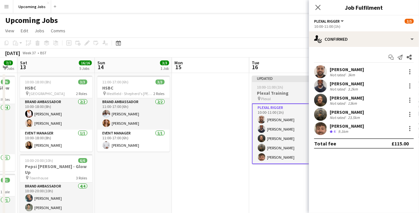
scroll to position [0, 292]
click at [284, 78] on div "Updated" at bounding box center [287, 78] width 72 height 5
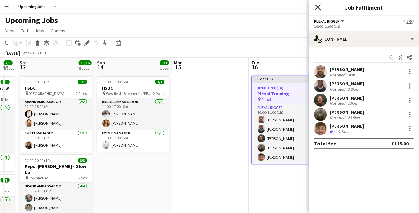
click at [320, 8] on icon "Close pop-in" at bounding box center [317, 7] width 6 height 6
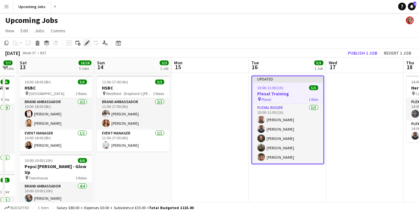
click at [86, 42] on icon at bounding box center [87, 43] width 4 height 4
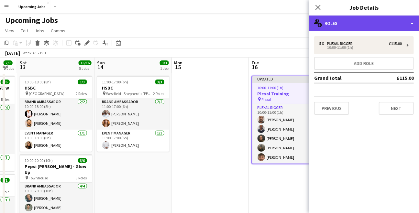
click at [354, 26] on div "multiple-users-add Roles" at bounding box center [364, 24] width 110 height 16
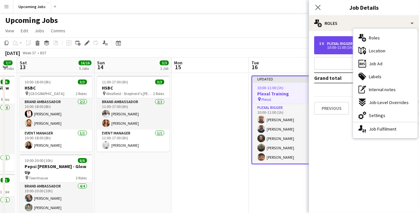
click at [340, 44] on div "Plexal Rigger" at bounding box center [341, 43] width 28 height 5
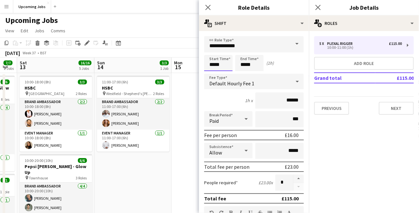
click at [213, 62] on input "*****" at bounding box center [218, 63] width 28 height 16
click at [212, 50] on div at bounding box center [211, 51] width 13 height 6
type input "*****"
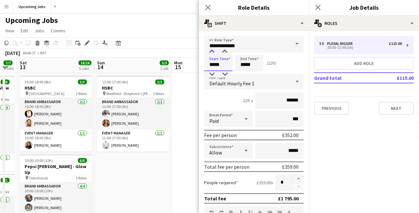
click at [212, 50] on div at bounding box center [211, 51] width 13 height 6
click at [251, 66] on input "*****" at bounding box center [249, 63] width 28 height 16
click at [243, 55] on div at bounding box center [242, 51] width 13 height 6
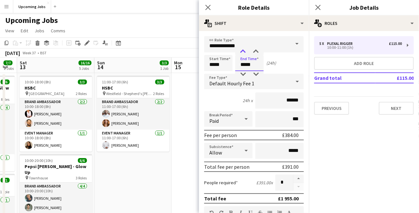
type input "*****"
click at [243, 55] on div at bounding box center [242, 51] width 13 height 6
click at [284, 66] on div "Start Time ***** End Time ***** (1h)" at bounding box center [254, 63] width 100 height 16
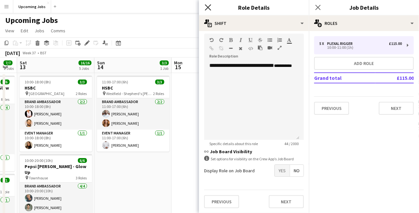
click at [207, 5] on icon "Close pop-in" at bounding box center [208, 7] width 6 height 6
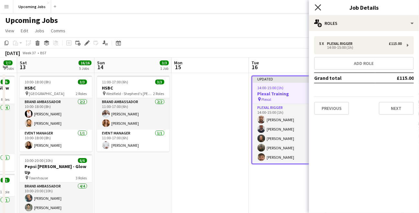
click at [317, 5] on icon "Close pop-in" at bounding box center [317, 7] width 6 height 6
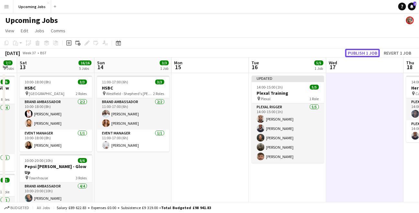
click at [368, 53] on button "Publish 1 job" at bounding box center [362, 53] width 35 height 8
click at [367, 53] on div "Publish 1 job Revert 1 job" at bounding box center [379, 53] width 79 height 8
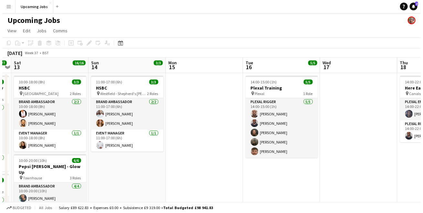
scroll to position [0, 145]
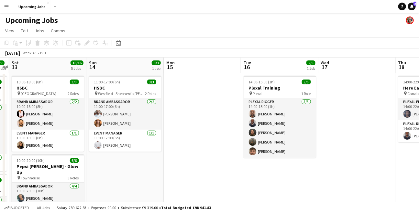
click at [8, 7] on app-icon "Menu" at bounding box center [6, 6] width 5 height 5
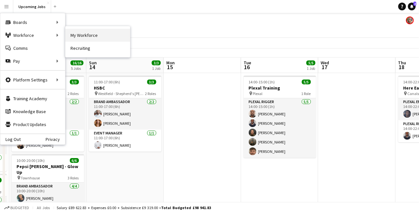
click at [90, 30] on link "My Workforce" at bounding box center [97, 35] width 65 height 13
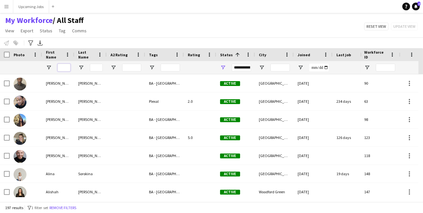
click at [61, 66] on input "First Name Filter Input" at bounding box center [64, 68] width 13 height 8
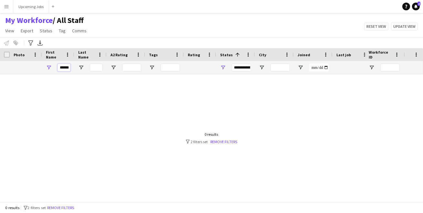
type input "******"
click at [63, 69] on input "******" at bounding box center [64, 68] width 13 height 8
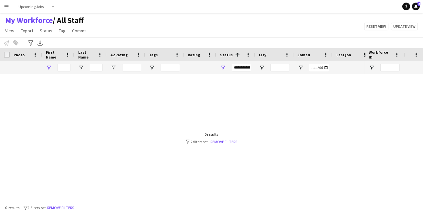
click at [74, 108] on div at bounding box center [182, 135] width 365 height 123
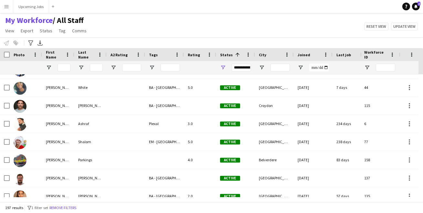
scroll to position [2049, 0]
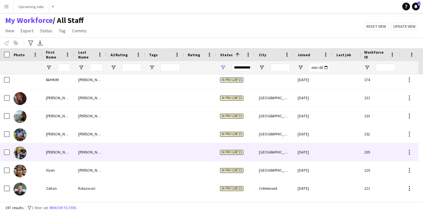
click at [20, 151] on img at bounding box center [20, 152] width 13 height 13
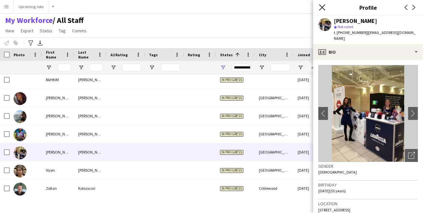
click at [321, 5] on icon "Close pop-in" at bounding box center [322, 7] width 6 height 6
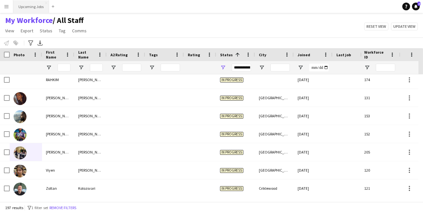
click at [29, 3] on button "Upcoming Jobs Close" at bounding box center [31, 6] width 36 height 13
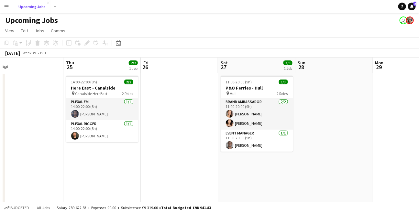
scroll to position [0, 167]
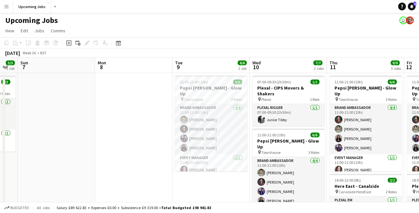
scroll to position [0, 139]
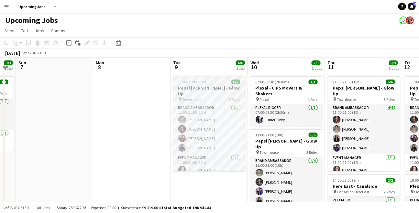
click at [197, 81] on span "11:00-21:00 (10h)" at bounding box center [192, 82] width 28 height 5
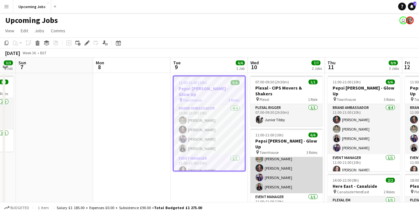
scroll to position [0, 0]
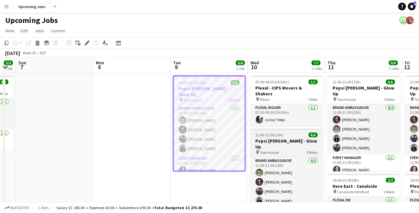
click at [284, 138] on h3 "Pepsi [PERSON_NAME] - Glow Up" at bounding box center [286, 144] width 72 height 12
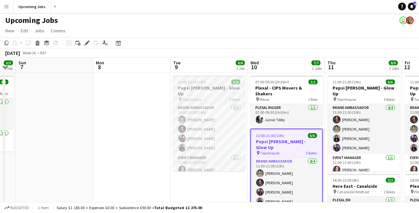
click at [215, 89] on h3 "Pepsi [PERSON_NAME] - Glow Up" at bounding box center [209, 91] width 72 height 12
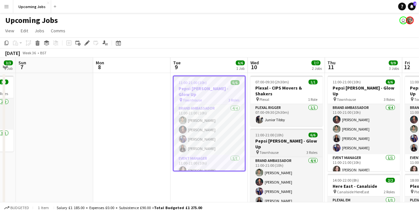
click at [278, 138] on h3 "Pepsi [PERSON_NAME] - Glow Up" at bounding box center [286, 144] width 72 height 12
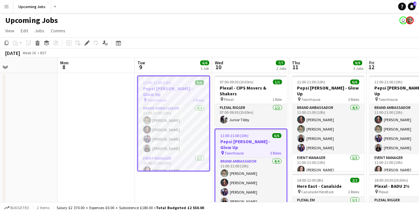
scroll to position [0, 175]
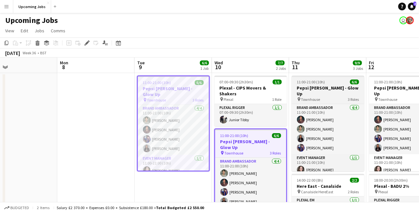
click at [312, 89] on h3 "Pepsi [PERSON_NAME] - Glow Up" at bounding box center [328, 91] width 72 height 12
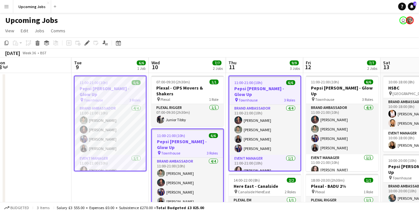
scroll to position [0, 249]
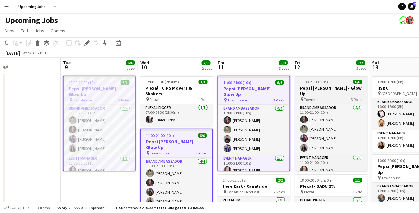
click at [334, 85] on app-job-card "11:00-21:00 (10h) 6/6 Pepsi Max Cherry - Glow Up pin Townhouse 3 Roles Brand Am…" at bounding box center [331, 124] width 72 height 96
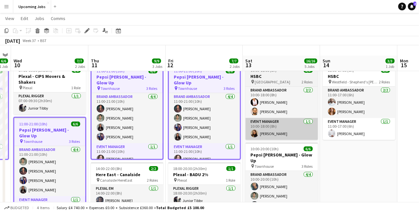
scroll to position [29, 0]
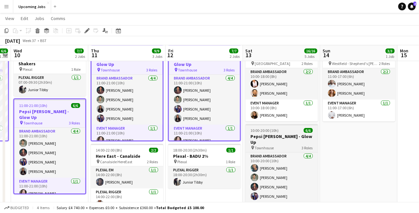
click at [272, 137] on h3 "Pepsi [PERSON_NAME] - Glow Up" at bounding box center [281, 139] width 72 height 12
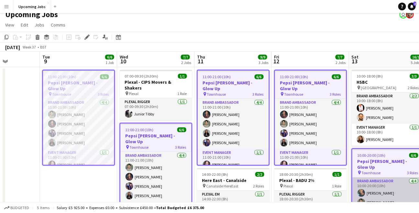
scroll to position [0, 198]
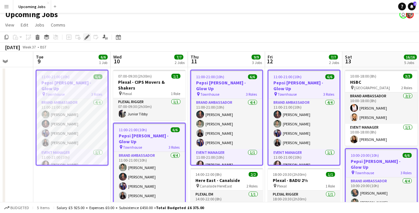
click at [85, 38] on icon at bounding box center [87, 38] width 4 height 4
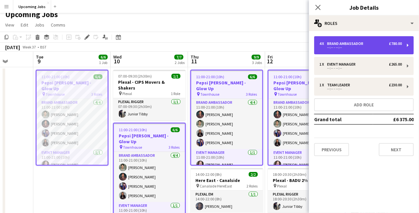
click at [359, 48] on div "--:-- - --:--" at bounding box center [360, 47] width 82 height 3
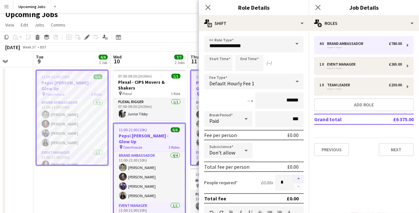
click at [294, 177] on button "button" at bounding box center [298, 179] width 10 height 8
type input "*"
click at [341, 188] on mat-expansion-panel "pencil3 General details 4 x Brand Ambassador £780.00 --:-- - --:-- 1 x Event Ma…" at bounding box center [364, 122] width 110 height 182
click at [210, 5] on icon "Close pop-in" at bounding box center [208, 7] width 6 height 6
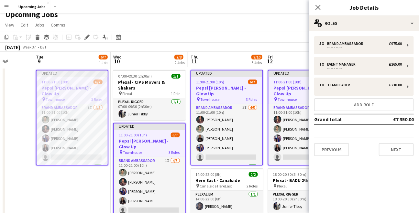
click at [228, 23] on app-page-menu "View Day view expanded Day view collapsed Month view Date picker Jump to today …" at bounding box center [209, 25] width 419 height 12
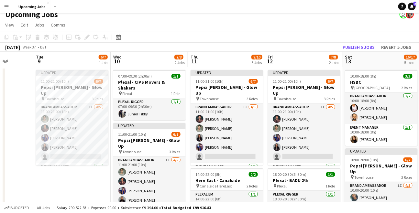
click at [247, 25] on app-page-menu "View Day view expanded Day view collapsed Month view Date picker Jump to today …" at bounding box center [209, 25] width 419 height 12
click at [355, 46] on button "Publish 5 jobs" at bounding box center [358, 47] width 37 height 8
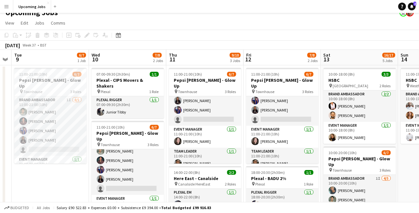
scroll to position [0, 130]
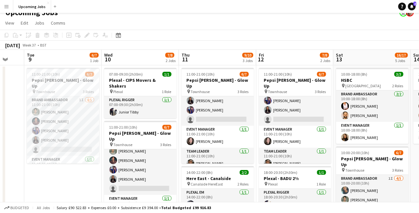
click at [6, 5] on app-icon "Menu" at bounding box center [6, 6] width 5 height 5
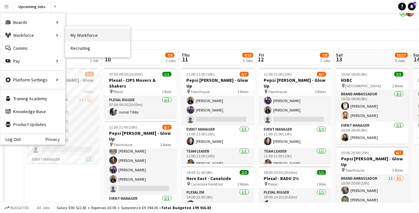
click at [75, 38] on link "My Workforce" at bounding box center [97, 35] width 65 height 13
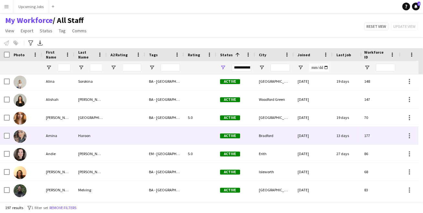
scroll to position [103, 0]
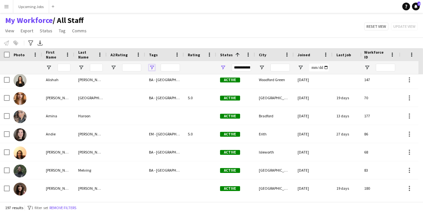
click at [151, 67] on span "Open Filter Menu" at bounding box center [152, 68] width 6 height 6
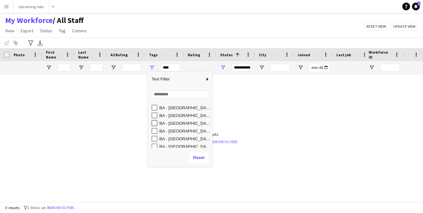
type input "**********"
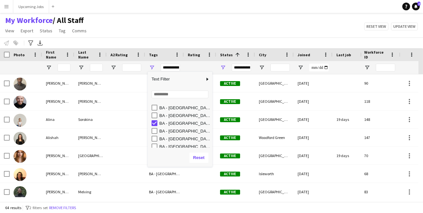
click at [225, 36] on div "My Workforce / All Staff View Views Default view All Staff [GEOGRAPHIC_DATA] EM…" at bounding box center [211, 27] width 423 height 22
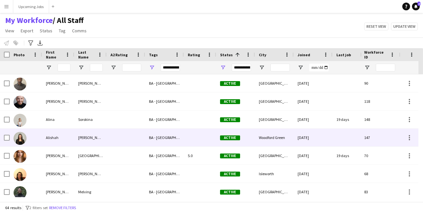
click at [20, 140] on img at bounding box center [20, 138] width 13 height 13
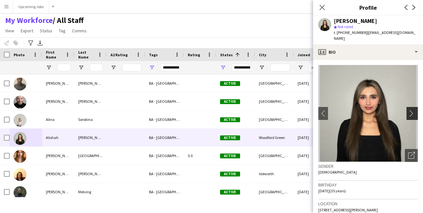
click at [408, 110] on app-icon "chevron-right" at bounding box center [413, 113] width 10 height 7
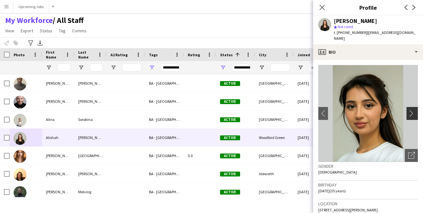
click at [408, 110] on app-icon "chevron-right" at bounding box center [413, 113] width 10 height 7
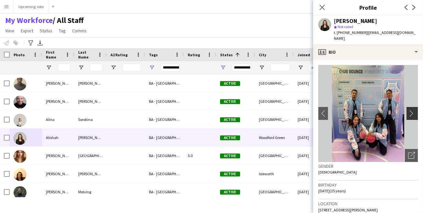
click at [408, 110] on app-icon "chevron-right" at bounding box center [413, 113] width 10 height 7
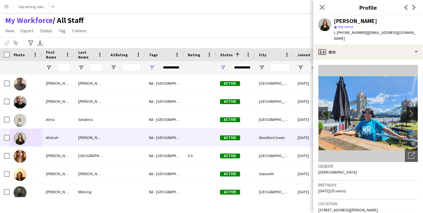
click at [408, 110] on app-icon "chevron-right" at bounding box center [413, 113] width 10 height 7
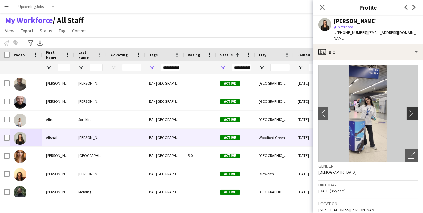
click at [408, 110] on app-icon "chevron-right" at bounding box center [413, 113] width 10 height 7
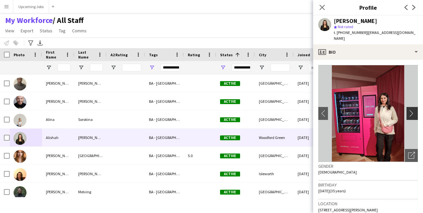
click at [408, 110] on app-icon "chevron-right" at bounding box center [413, 113] width 10 height 7
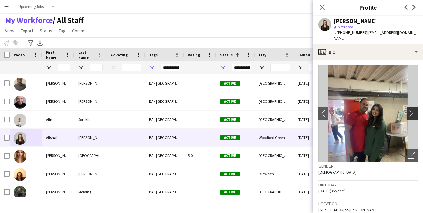
click at [408, 110] on app-icon "chevron-right" at bounding box center [413, 113] width 10 height 7
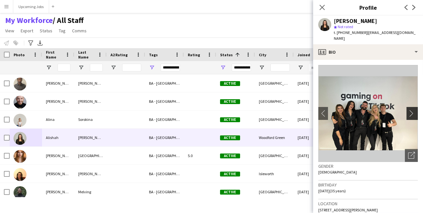
click at [408, 110] on app-icon "chevron-right" at bounding box center [413, 113] width 10 height 7
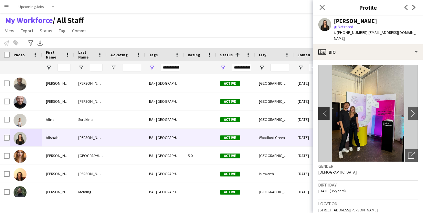
click at [320, 110] on app-icon "chevron-left" at bounding box center [323, 113] width 10 height 7
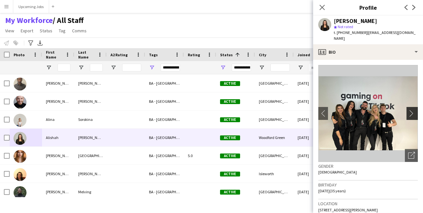
click at [408, 110] on app-icon "chevron-right" at bounding box center [413, 113] width 10 height 7
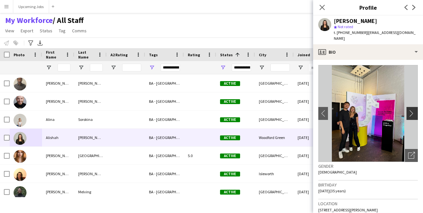
click at [408, 110] on app-icon "chevron-right" at bounding box center [413, 113] width 10 height 7
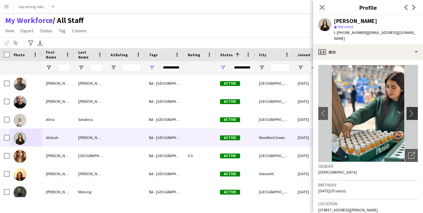
click at [408, 110] on app-icon "chevron-right" at bounding box center [413, 113] width 10 height 7
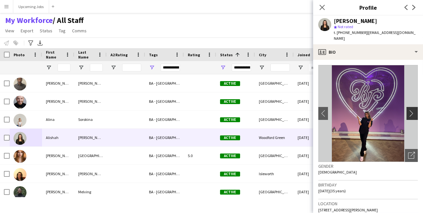
click at [408, 110] on app-icon "chevron-right" at bounding box center [413, 113] width 10 height 7
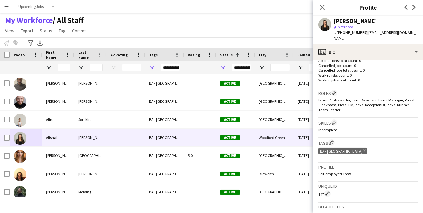
scroll to position [266, 0]
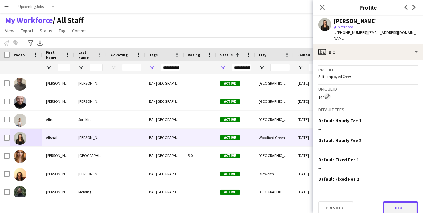
click at [389, 204] on button "Next" at bounding box center [400, 207] width 35 height 13
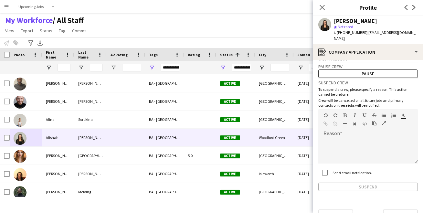
scroll to position [19, 0]
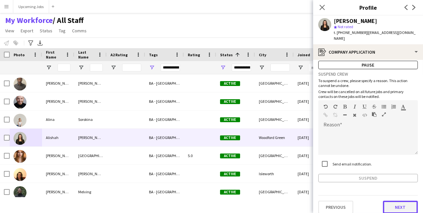
click at [388, 205] on button "Next" at bounding box center [400, 207] width 35 height 13
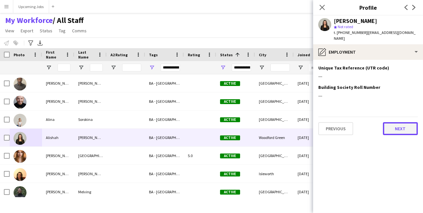
click at [402, 122] on button "Next" at bounding box center [400, 128] width 35 height 13
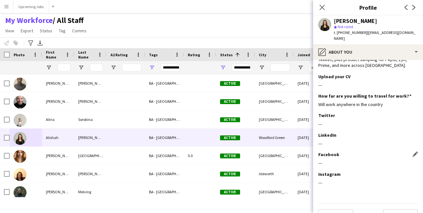
scroll to position [71, 0]
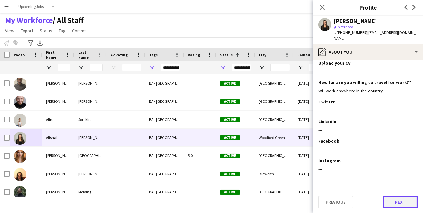
click at [385, 204] on button "Next" at bounding box center [400, 202] width 35 height 13
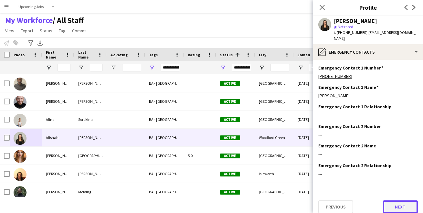
click at [389, 200] on button "Next" at bounding box center [400, 206] width 35 height 13
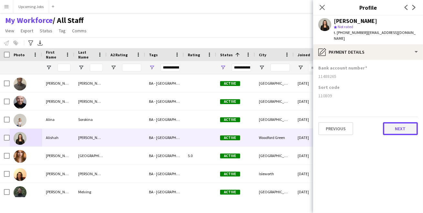
click at [401, 124] on button "Next" at bounding box center [400, 128] width 35 height 13
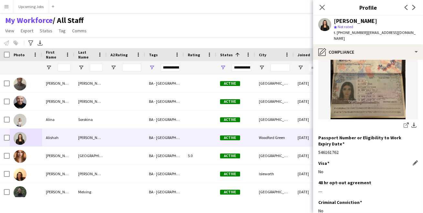
scroll to position [124, 0]
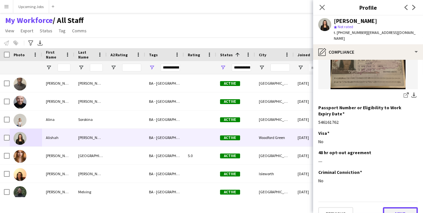
click at [392, 207] on button "Next" at bounding box center [400, 213] width 35 height 13
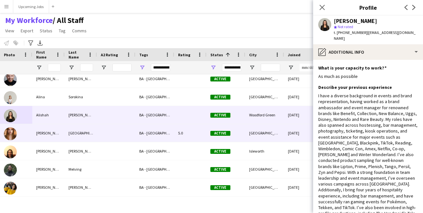
scroll to position [0, 3]
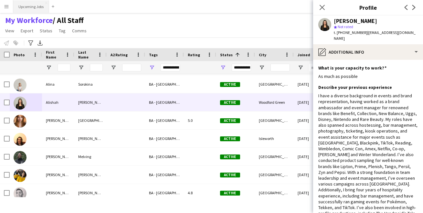
click at [31, 9] on button "Upcoming Jobs Close" at bounding box center [31, 6] width 36 height 13
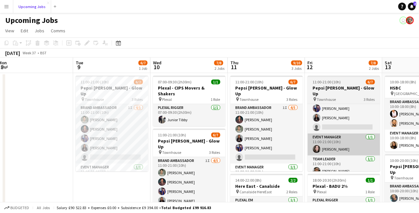
scroll to position [0, 150]
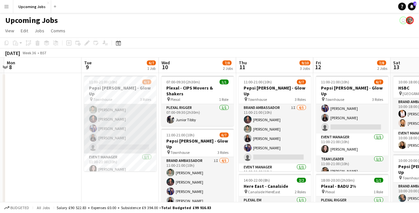
click at [124, 140] on app-card-role "Brand Ambassador 1I 4/5 11:00-21:00 (10h) Matthew Johnson Charlie Pope Daisy Ch…" at bounding box center [120, 123] width 72 height 59
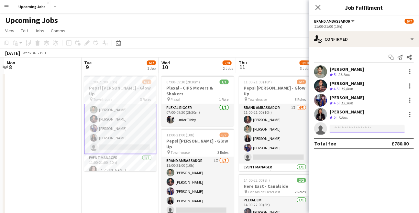
click at [346, 127] on input at bounding box center [366, 129] width 75 height 8
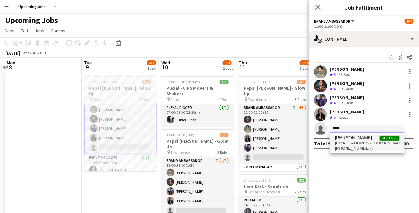
type input "*****"
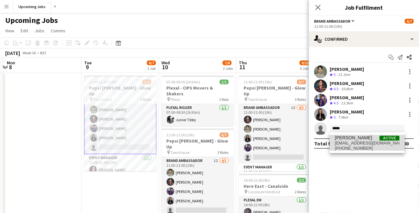
click at [352, 141] on span "[EMAIL_ADDRESS][DOMAIN_NAME]" at bounding box center [367, 143] width 65 height 5
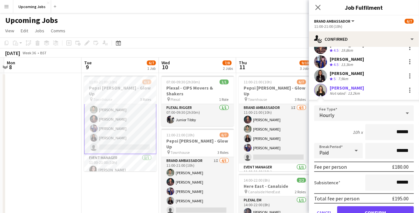
scroll to position [68, 0]
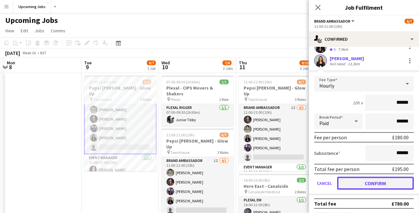
click at [370, 181] on button "Confirm" at bounding box center [375, 183] width 77 height 13
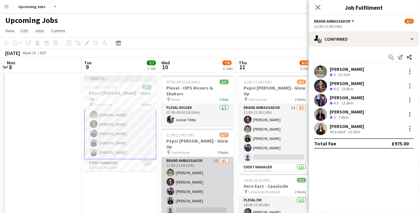
scroll to position [30, 0]
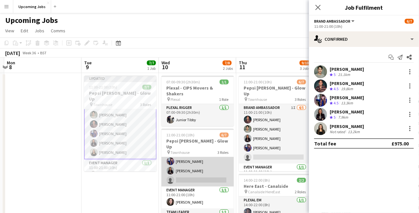
click at [205, 163] on app-card-role "Brand Ambassador 1I 4/5 11:00-21:00 (10h) Matthew Johnson Charlie Pope Daisy Ch…" at bounding box center [197, 156] width 72 height 59
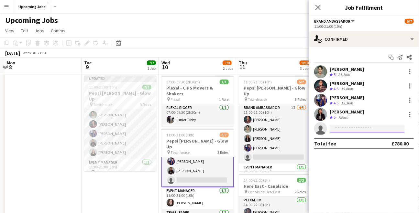
click at [340, 131] on input at bounding box center [366, 129] width 75 height 8
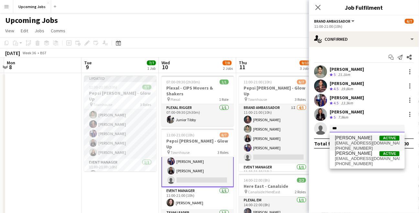
type input "***"
click at [346, 141] on span "[EMAIL_ADDRESS][DOMAIN_NAME]" at bounding box center [367, 143] width 65 height 5
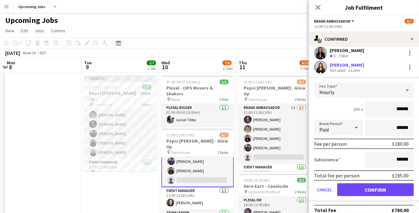
scroll to position [68, 0]
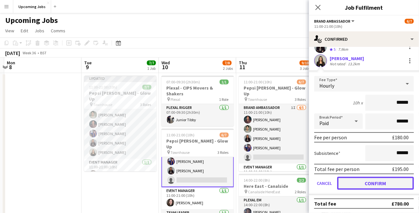
click at [372, 179] on button "Confirm" at bounding box center [375, 183] width 77 height 13
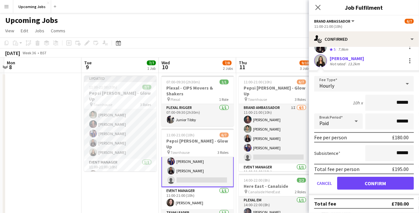
scroll to position [0, 0]
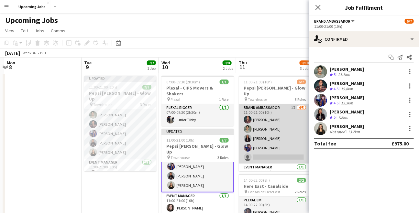
click at [273, 147] on app-card-role "Brand Ambassador 1I 4/5 11:00-21:00 (10h) Charlie Pope Matthew Johnson Viktoria…" at bounding box center [275, 133] width 72 height 59
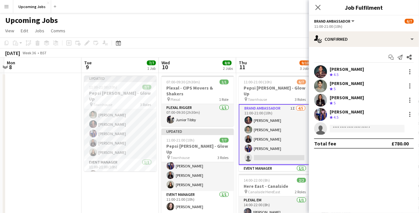
scroll to position [30, 0]
click at [337, 129] on input at bounding box center [366, 129] width 75 height 8
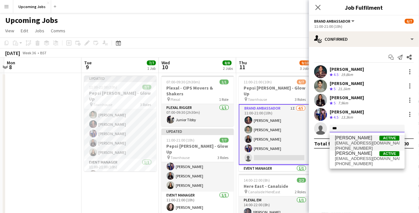
type input "***"
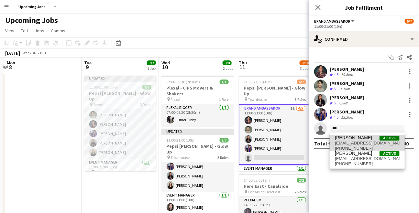
click at [343, 140] on span "Alishah Malik" at bounding box center [353, 137] width 37 height 5
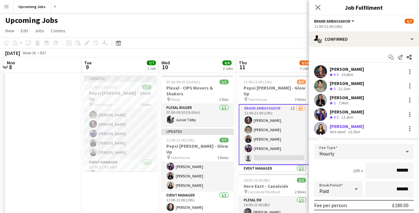
scroll to position [68, 0]
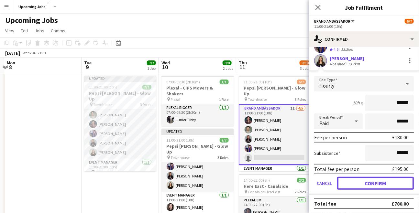
click at [370, 184] on button "Confirm" at bounding box center [375, 183] width 77 height 13
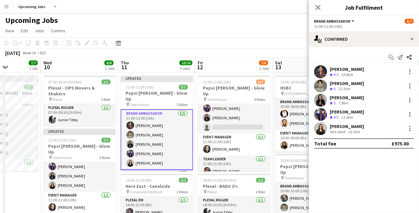
scroll to position [0, 278]
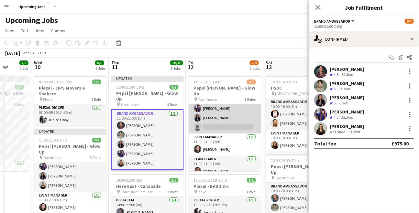
click at [228, 111] on app-card-role "Brand Ambassador 1I 4/5 11:00-21:00 (10h) Charlie Pope Matthew Johnson Daisy Ch…" at bounding box center [224, 103] width 72 height 59
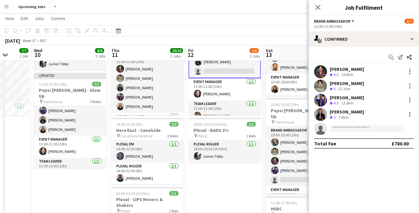
scroll to position [56, 0]
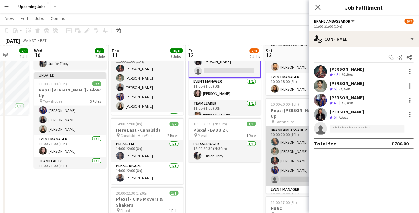
click at [284, 165] on app-card-role "Brand Ambassador 1I 4/5 10:00-20:00 (10h) Michelle White Matthew Johnson Charli…" at bounding box center [302, 155] width 72 height 59
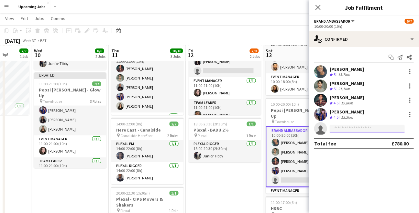
click at [362, 131] on input at bounding box center [366, 129] width 75 height 8
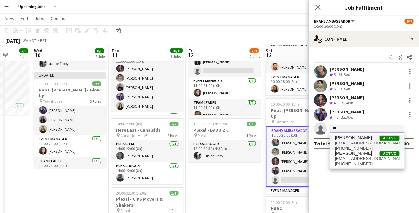
type input "***"
click at [363, 139] on span "Alishah Malik Active" at bounding box center [367, 137] width 65 height 5
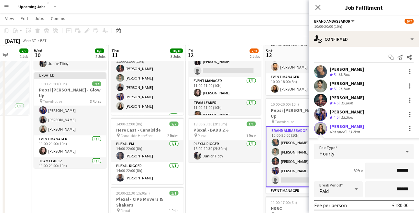
scroll to position [68, 0]
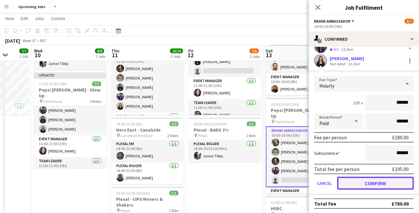
click at [362, 182] on button "Confirm" at bounding box center [375, 183] width 77 height 13
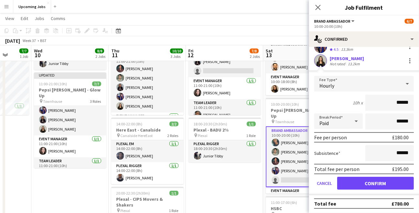
scroll to position [0, 0]
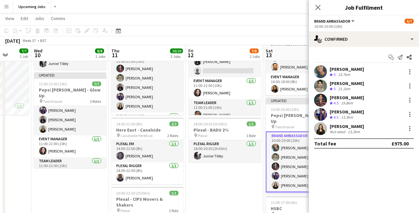
click at [295, 37] on div "[DATE] Week 37 • BST Publish 1 job Revert 1 job" at bounding box center [209, 40] width 419 height 9
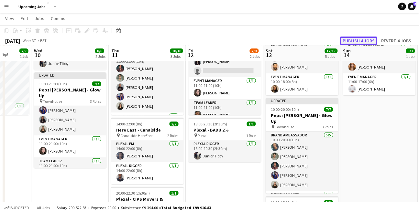
click at [354, 41] on button "Publish 4 jobs" at bounding box center [358, 41] width 37 height 8
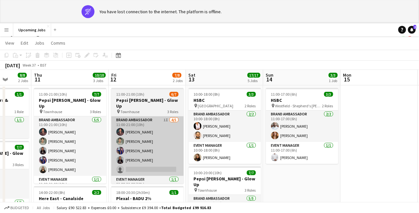
scroll to position [30, 0]
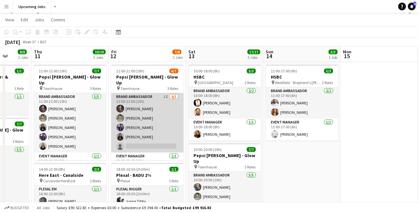
click at [140, 137] on app-card-role "Brand Ambassador 1I 4/5 11:00-21:00 (10h) Charlie Pope Matthew Johnson Daisy Ch…" at bounding box center [147, 122] width 72 height 59
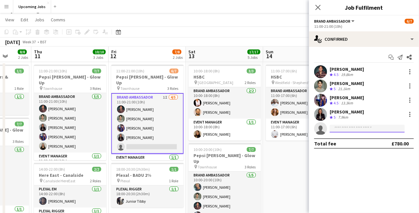
click at [339, 128] on input at bounding box center [366, 129] width 75 height 8
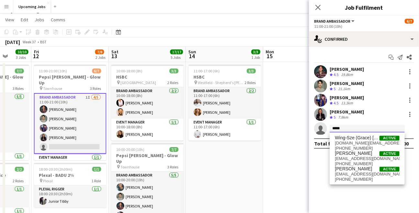
type input "*****"
click at [69, 138] on app-card-role "Brand Ambassador 1I 4/5 11:00-21:00 (10h) Charlie Pope Matthew Johnson Daisy Ch…" at bounding box center [70, 123] width 72 height 61
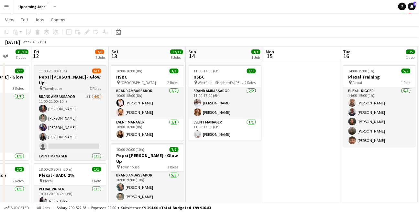
click at [59, 69] on span "11:00-21:00 (10h)" at bounding box center [53, 71] width 28 height 5
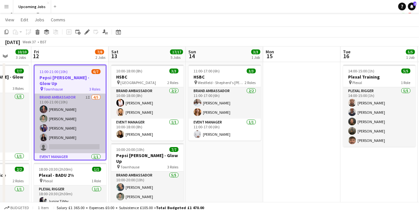
click at [55, 138] on app-card-role "Brand Ambassador 1I 4/5 11:00-21:00 (10h) Charlie Pope Matthew Johnson Daisy Ch…" at bounding box center [70, 123] width 71 height 59
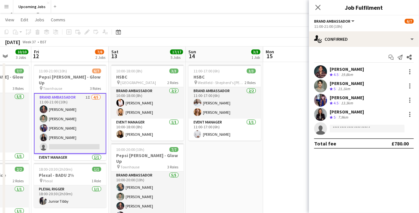
click at [346, 133] on app-invite-slot "single-neutral-actions" at bounding box center [364, 128] width 110 height 13
click at [346, 130] on input at bounding box center [366, 129] width 75 height 8
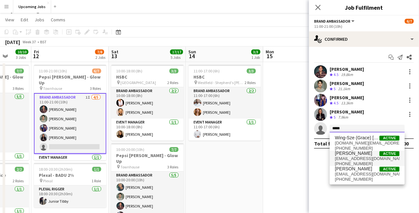
type input "*****"
click at [350, 158] on span "grace.ppf@outlook.com" at bounding box center [367, 158] width 65 height 5
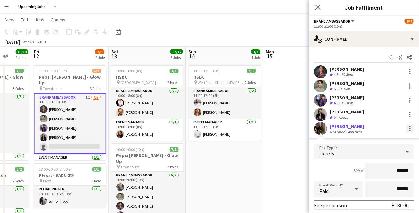
click at [409, 129] on div at bounding box center [409, 128] width 1 height 1
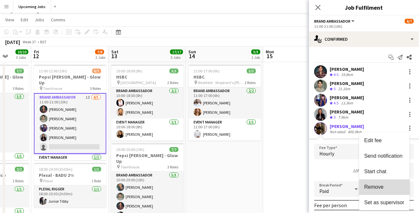
click at [375, 189] on span "Remove" at bounding box center [373, 186] width 19 height 5
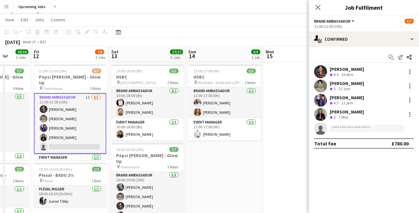
click at [351, 121] on div "Charlie Pope Crew rating 4.5 19.8km Matthew Johnson Crew rating 5 21.1km Daisy …" at bounding box center [364, 100] width 110 height 70
click at [349, 127] on input at bounding box center [366, 129] width 75 height 8
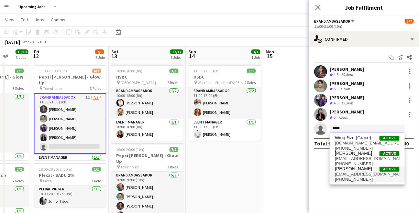
type input "*****"
click at [351, 173] on span "gracetrimming101@gmail.com" at bounding box center [367, 174] width 65 height 5
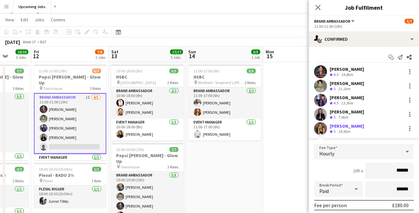
scroll to position [68, 0]
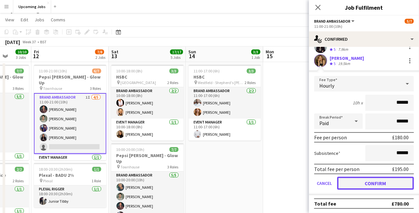
click at [368, 181] on button "Confirm" at bounding box center [375, 183] width 77 height 13
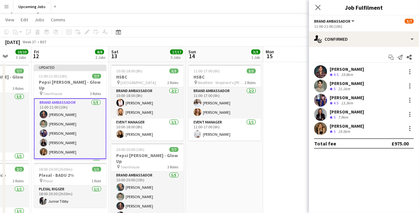
scroll to position [0, 0]
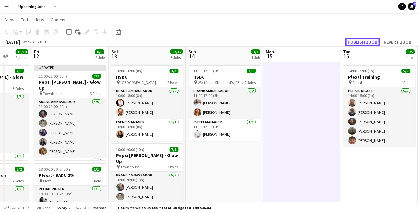
click at [368, 44] on button "Publish 1 job" at bounding box center [362, 42] width 35 height 8
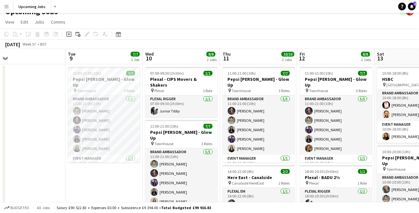
scroll to position [0, 167]
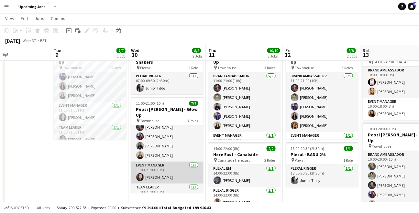
scroll to position [30, 0]
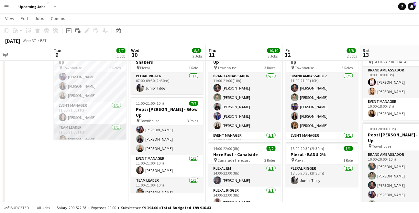
click at [91, 125] on app-card-role "Team Leader 1/1 11:00-21:00 (10h) Thierry Mujjuze" at bounding box center [90, 135] width 72 height 22
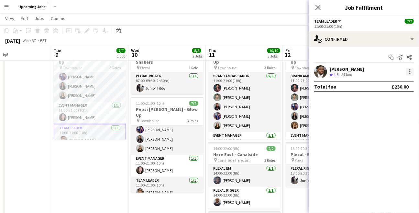
click at [409, 71] on div at bounding box center [409, 71] width 1 height 1
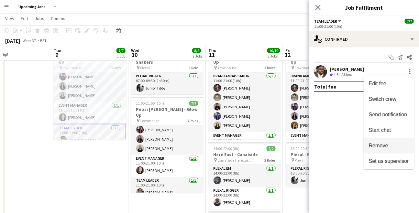
click at [375, 143] on span "Remove" at bounding box center [377, 145] width 19 height 5
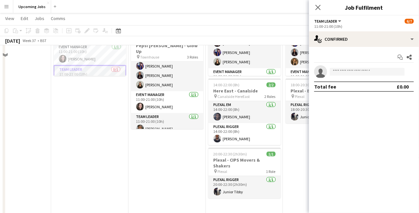
scroll to position [55, 0]
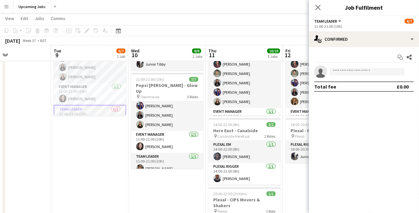
click at [174, 181] on app-date-cell "07:00-09:30 (2h30m) 1/1 Plexal - CIPS Movers & Shakers pin Plexal 1 Role Plexal…" at bounding box center [166, 215] width 77 height 396
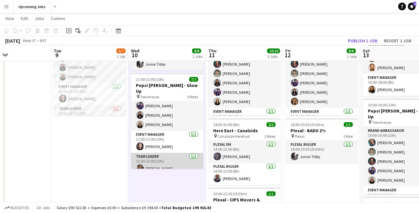
scroll to position [0, 181]
click at [162, 154] on app-card-role "Team Leader 1/1 11:00-21:00 (10h) Thierry Mujjuze" at bounding box center [167, 164] width 72 height 22
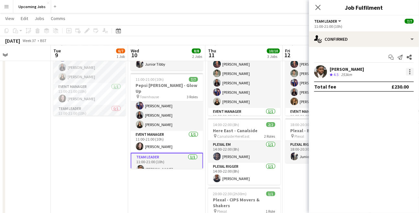
click at [408, 73] on div at bounding box center [410, 72] width 8 height 8
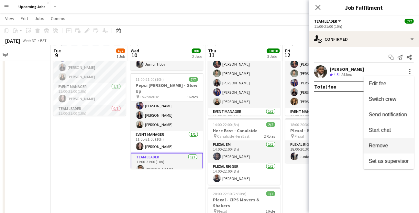
click at [380, 147] on span "Remove" at bounding box center [377, 145] width 19 height 5
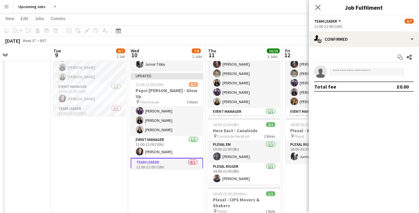
click at [164, 173] on app-date-cell "07:00-09:30 (2h30m) 1/1 Plexal - CIPS Movers & Shakers pin Plexal 1 Role Plexal…" at bounding box center [166, 215] width 77 height 396
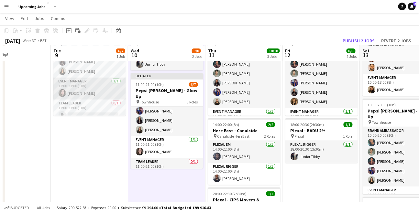
scroll to position [33, 0]
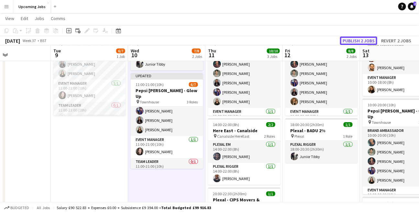
click at [359, 39] on button "Publish 2 jobs" at bounding box center [358, 41] width 37 height 8
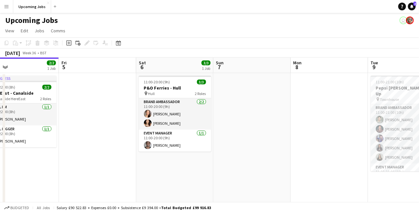
scroll to position [0, 272]
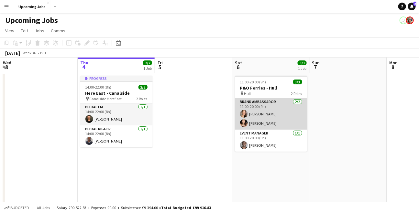
click at [248, 120] on app-card-role "Brand Ambassador 2/2 11:00-20:00 (9h) Lisa Hoang Kaitlyn Pang" at bounding box center [271, 113] width 72 height 31
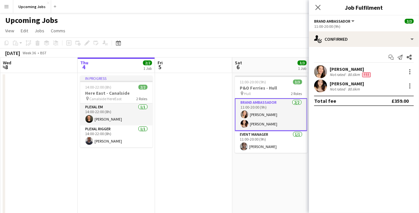
click at [335, 72] on div "Not rated" at bounding box center [337, 74] width 17 height 5
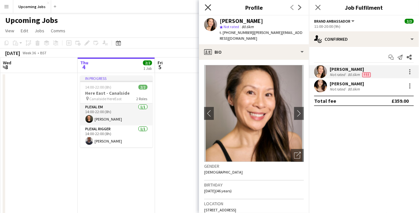
click at [207, 6] on icon "Close pop-in" at bounding box center [208, 7] width 6 height 6
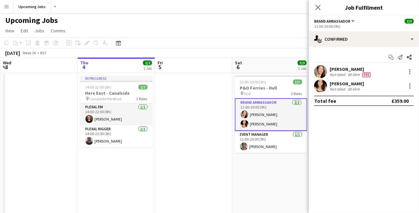
click at [258, 123] on app-card-role "Brand Ambassador 2/2 11:00-20:00 (9h) Lisa Hoang Kaitlyn Pang" at bounding box center [271, 114] width 72 height 33
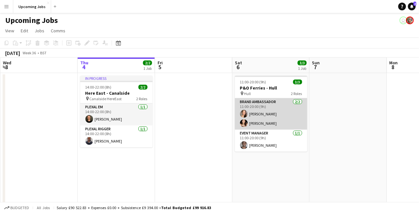
click at [244, 119] on app-user-avatar at bounding box center [244, 123] width 8 height 8
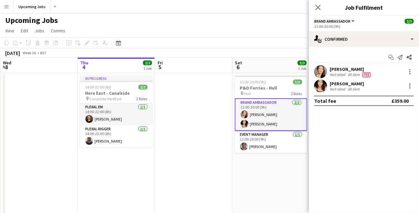
click at [323, 82] on app-user-avatar at bounding box center [320, 86] width 13 height 13
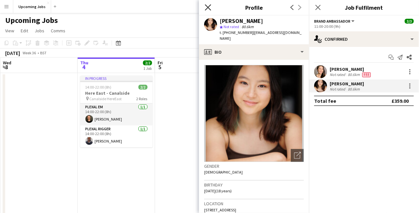
click at [207, 8] on icon at bounding box center [208, 7] width 6 height 6
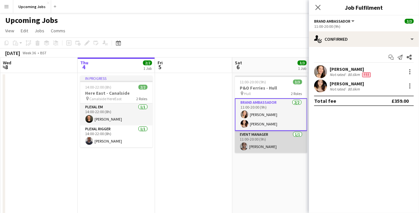
click at [253, 144] on app-card-role "Event Manager 1/1 11:00-20:00 (9h) peter adams" at bounding box center [271, 142] width 72 height 22
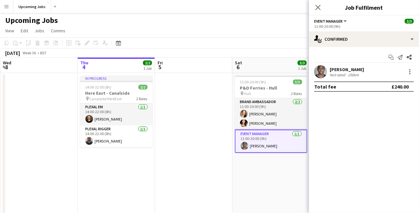
click at [321, 70] on app-user-avatar at bounding box center [320, 71] width 13 height 13
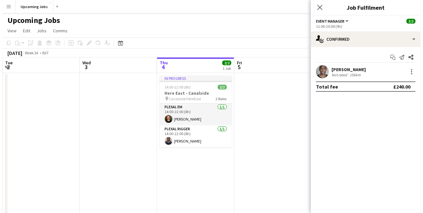
scroll to position [0, 154]
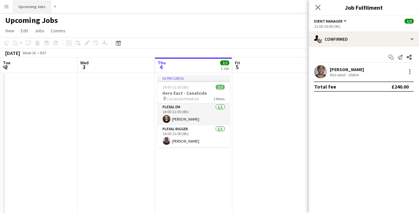
click at [24, 6] on button "Upcoming Jobs Close" at bounding box center [32, 6] width 38 height 13
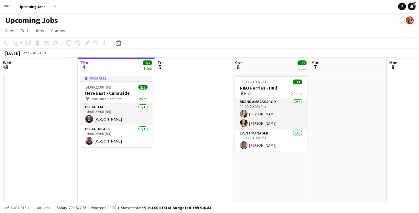
click at [7, 7] on app-icon "Menu" at bounding box center [6, 6] width 5 height 5
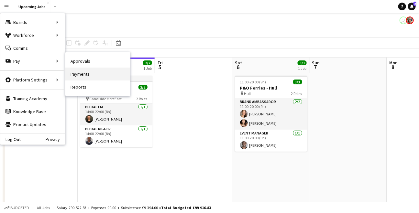
click at [80, 75] on link "Payments" at bounding box center [97, 74] width 65 height 13
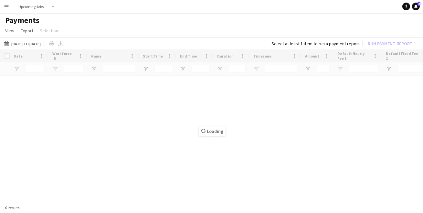
type input "****"
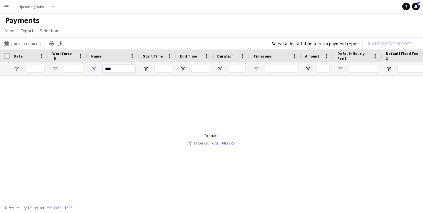
drag, startPoint x: 115, startPoint y: 69, endPoint x: 96, endPoint y: 69, distance: 19.4
click at [99, 69] on div "****" at bounding box center [113, 68] width 52 height 13
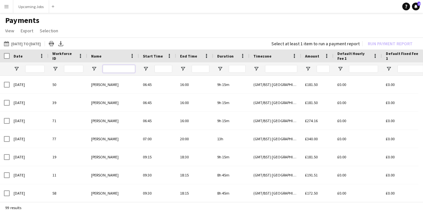
click at [114, 69] on input "Name Filter Input" at bounding box center [119, 69] width 32 height 8
type input "*"
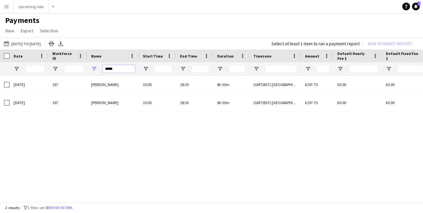
type input "*****"
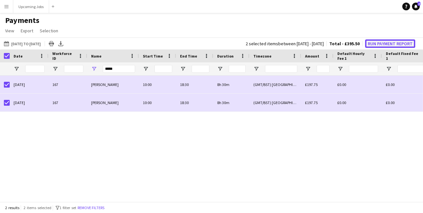
click at [376, 43] on button "Run Payment Report" at bounding box center [390, 43] width 50 height 8
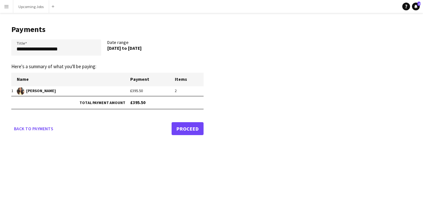
click at [180, 128] on link "Proceed" at bounding box center [188, 128] width 32 height 13
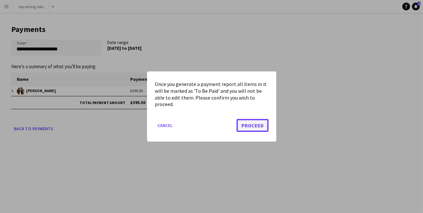
click at [247, 122] on button "Proceed" at bounding box center [253, 125] width 32 height 13
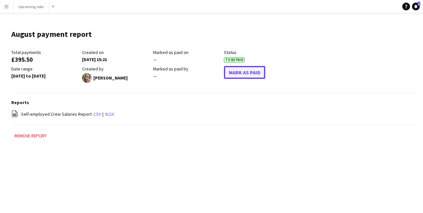
click at [236, 72] on button "Mark As Paid" at bounding box center [244, 72] width 41 height 13
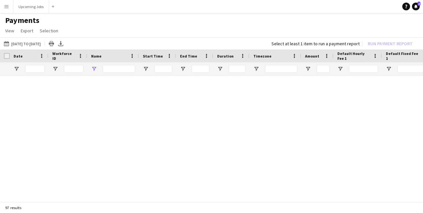
type input "*****"
click at [30, 6] on button "Upcoming Jobs Close" at bounding box center [31, 6] width 36 height 13
